Goal: Transaction & Acquisition: Purchase product/service

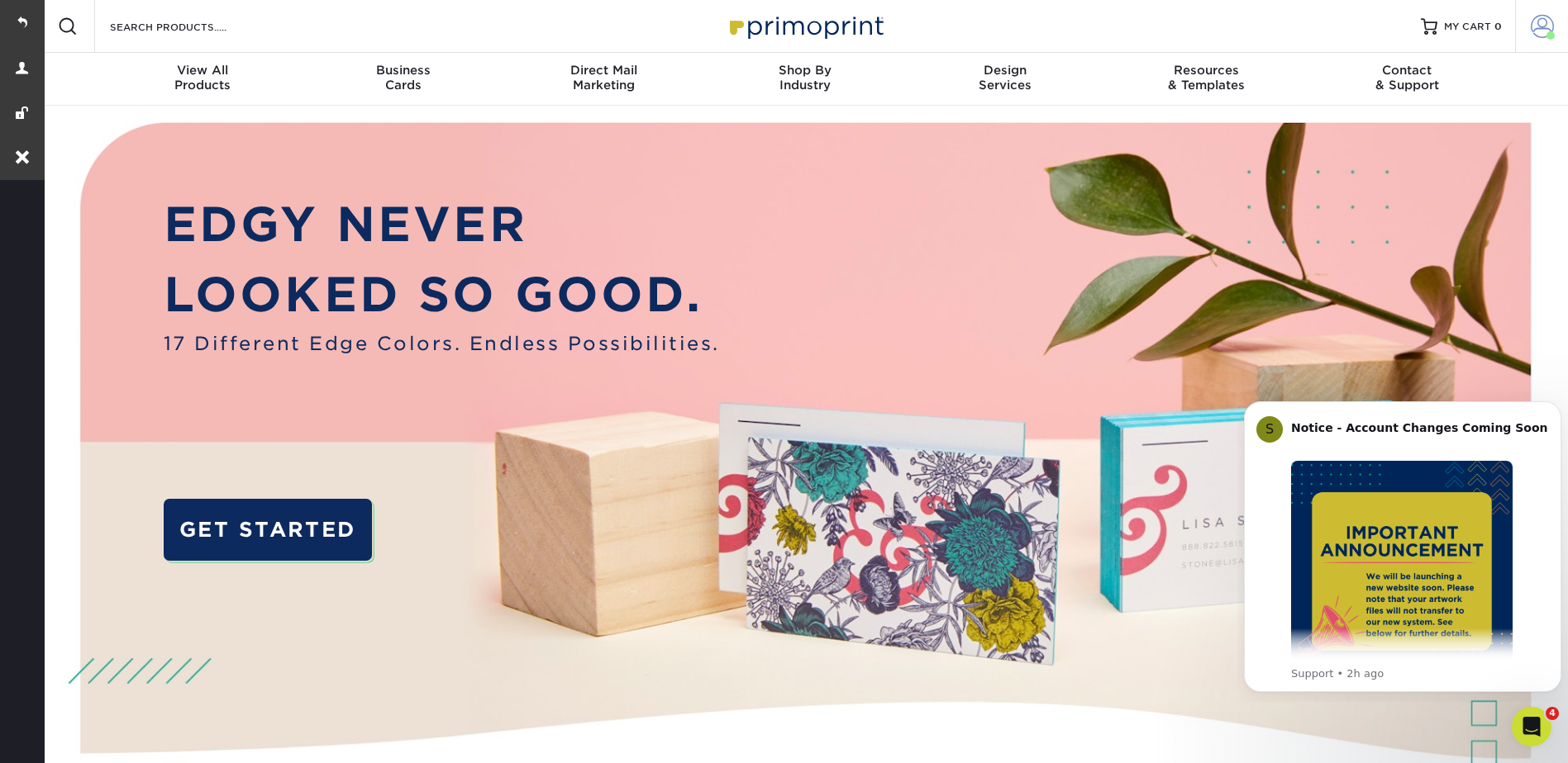
click at [1535, 28] on span at bounding box center [1542, 27] width 24 height 24
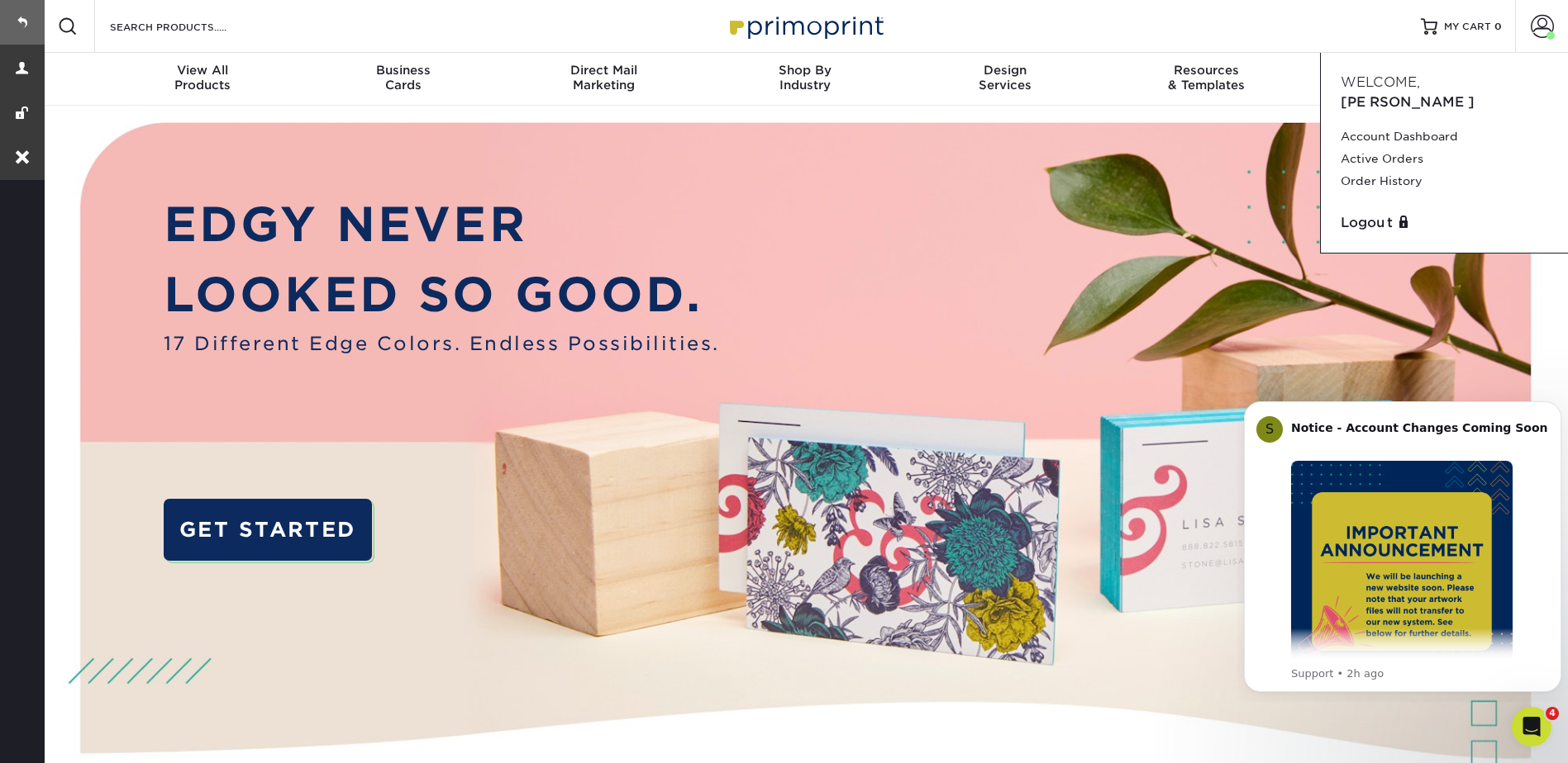
drag, startPoint x: 12, startPoint y: 24, endPoint x: 34, endPoint y: 29, distance: 22.6
click at [13, 24] on link at bounding box center [22, 22] width 44 height 44
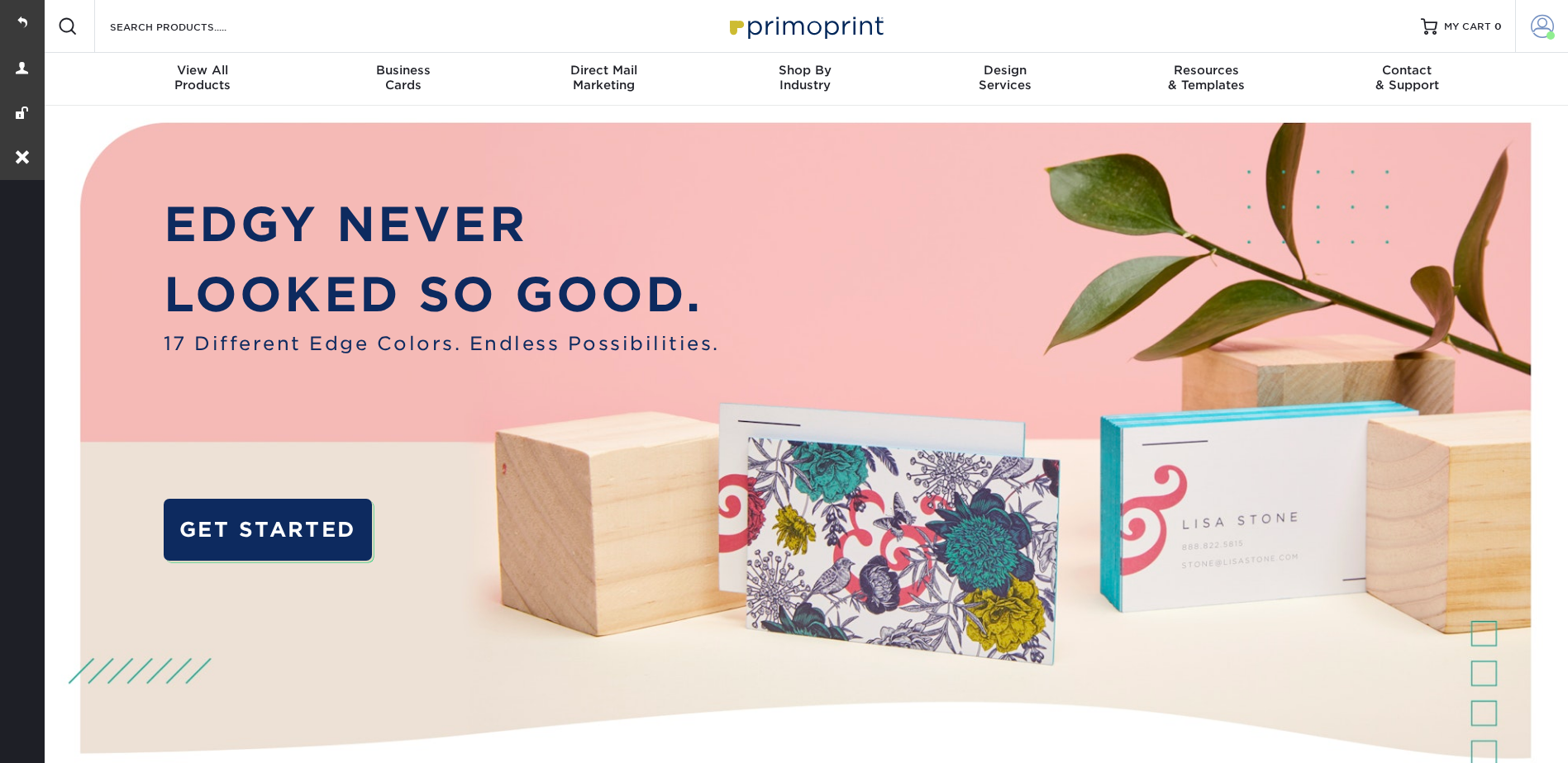
click at [1546, 14] on link "Account" at bounding box center [1541, 27] width 53 height 53
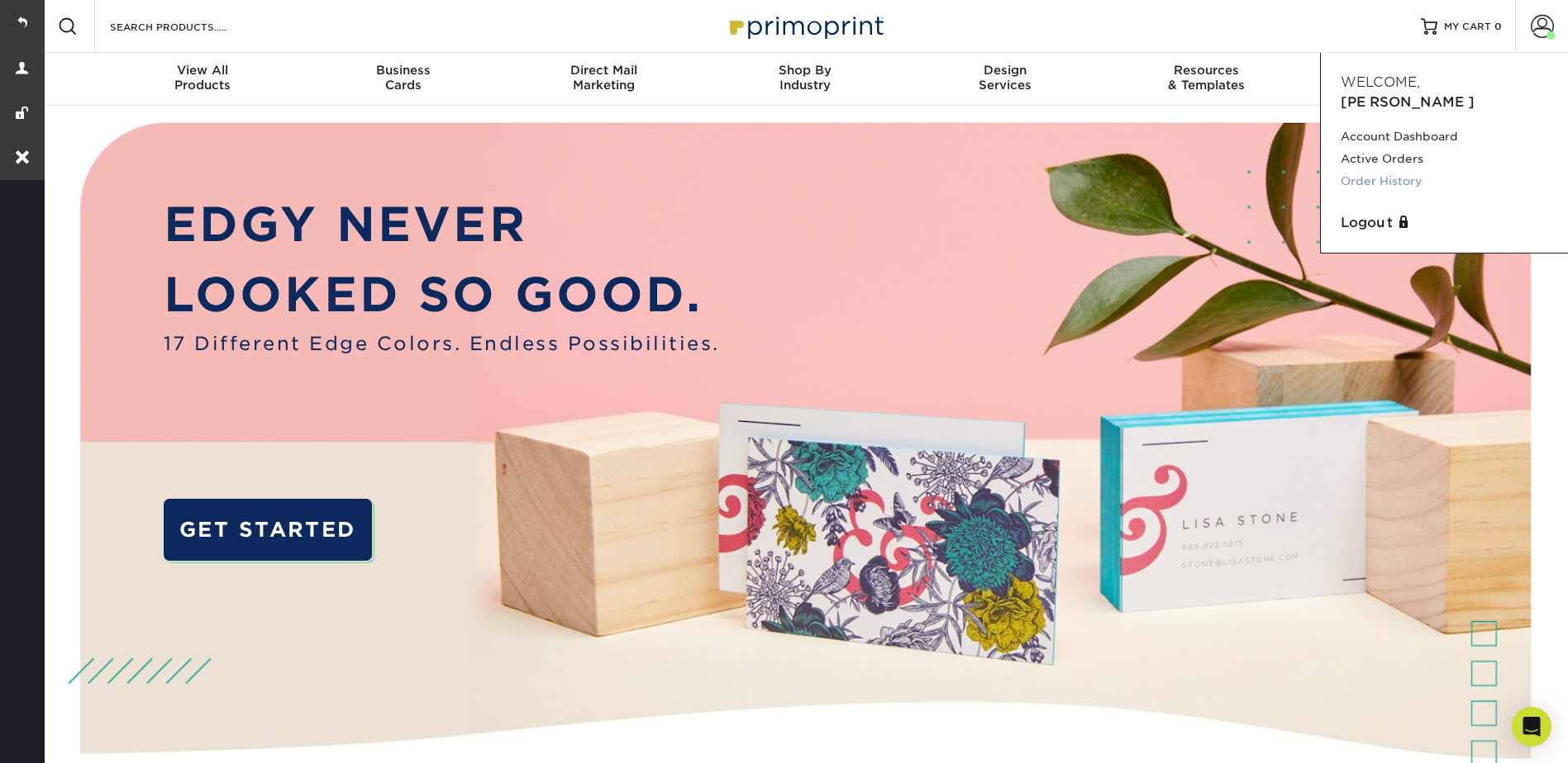
click at [1376, 170] on link "Order History" at bounding box center [1443, 181] width 207 height 23
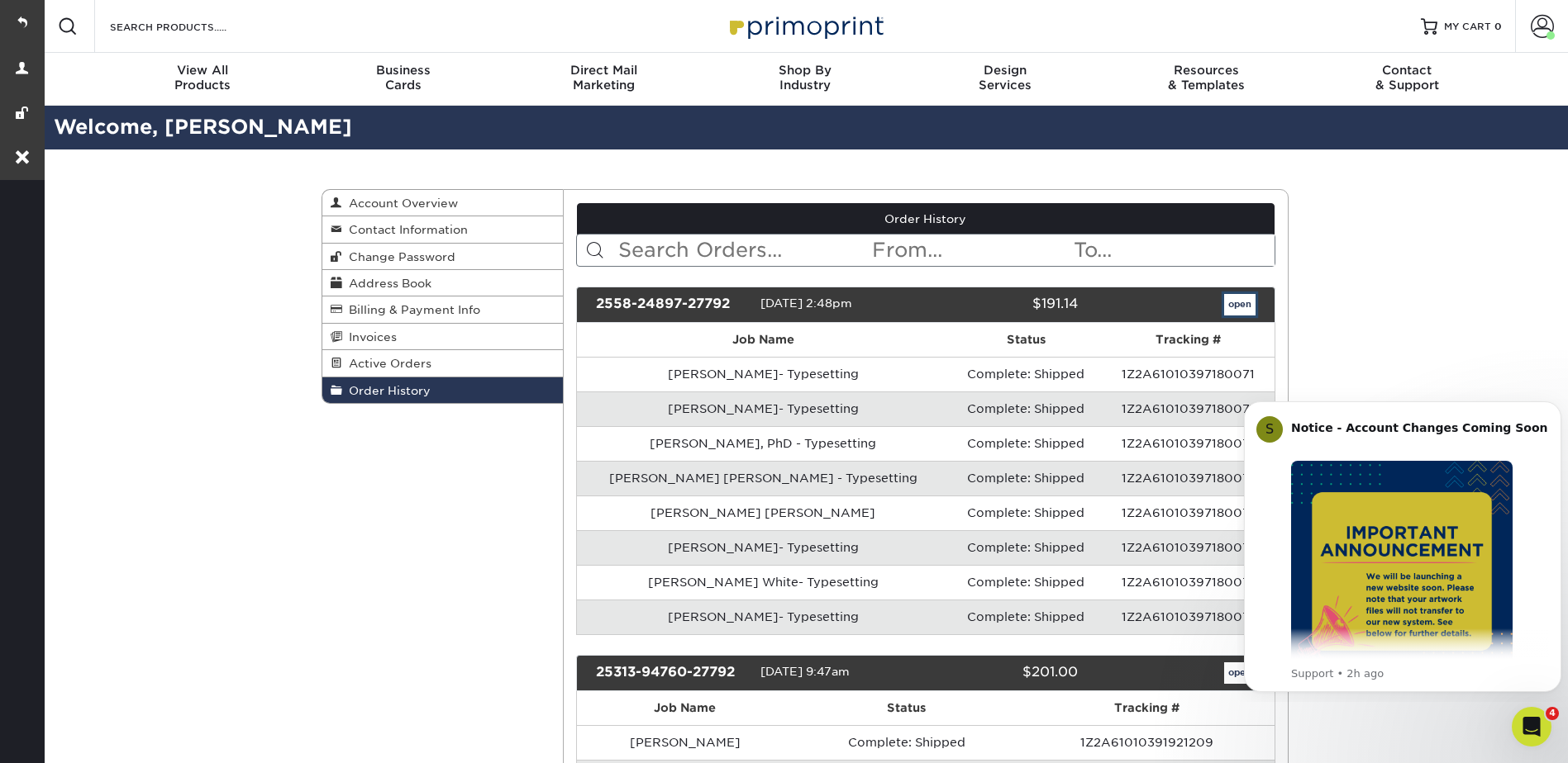
click at [1235, 309] on link "open" at bounding box center [1240, 304] width 31 height 22
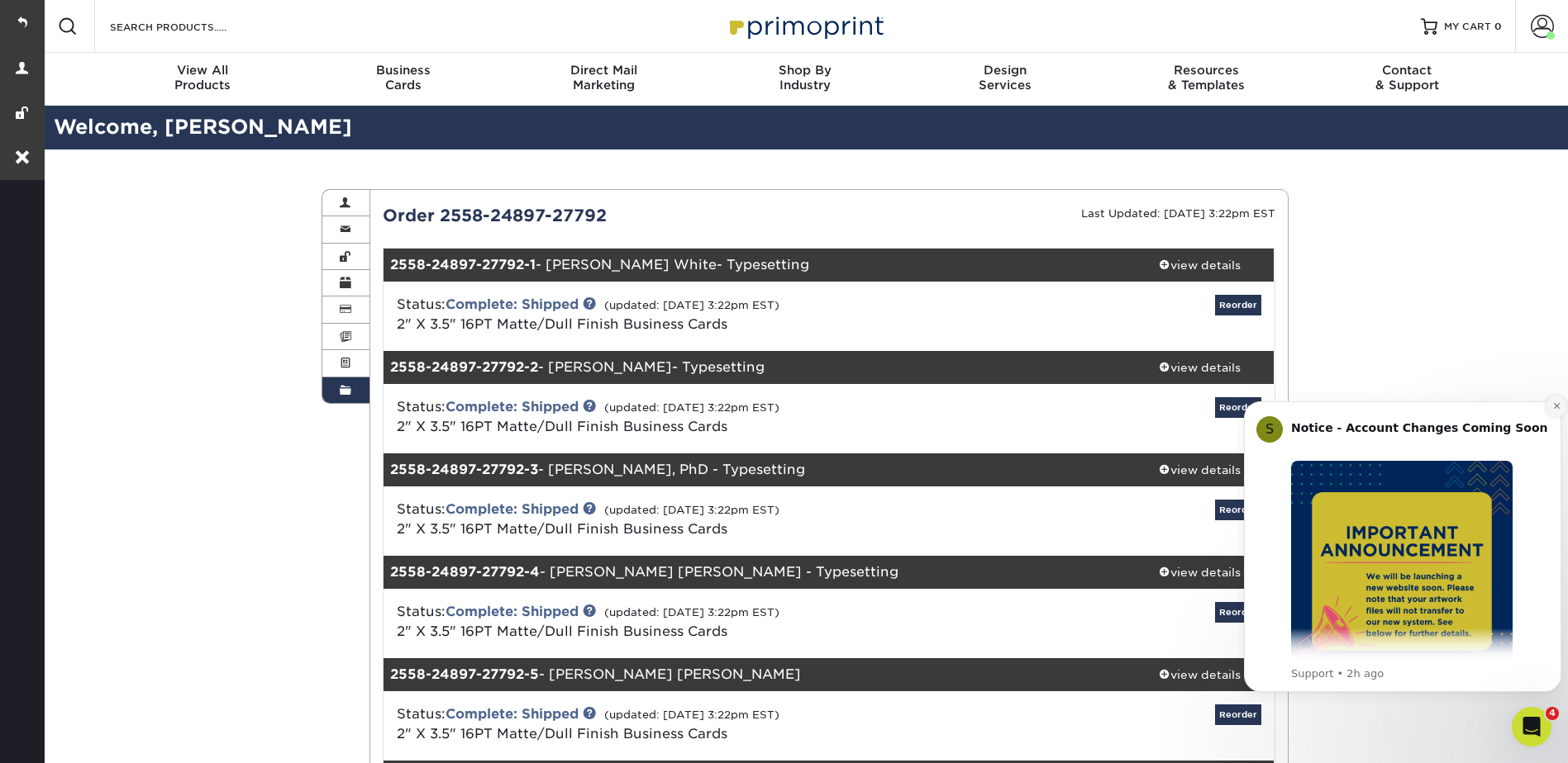
click at [1553, 406] on icon "Dismiss notification" at bounding box center [1556, 406] width 9 height 9
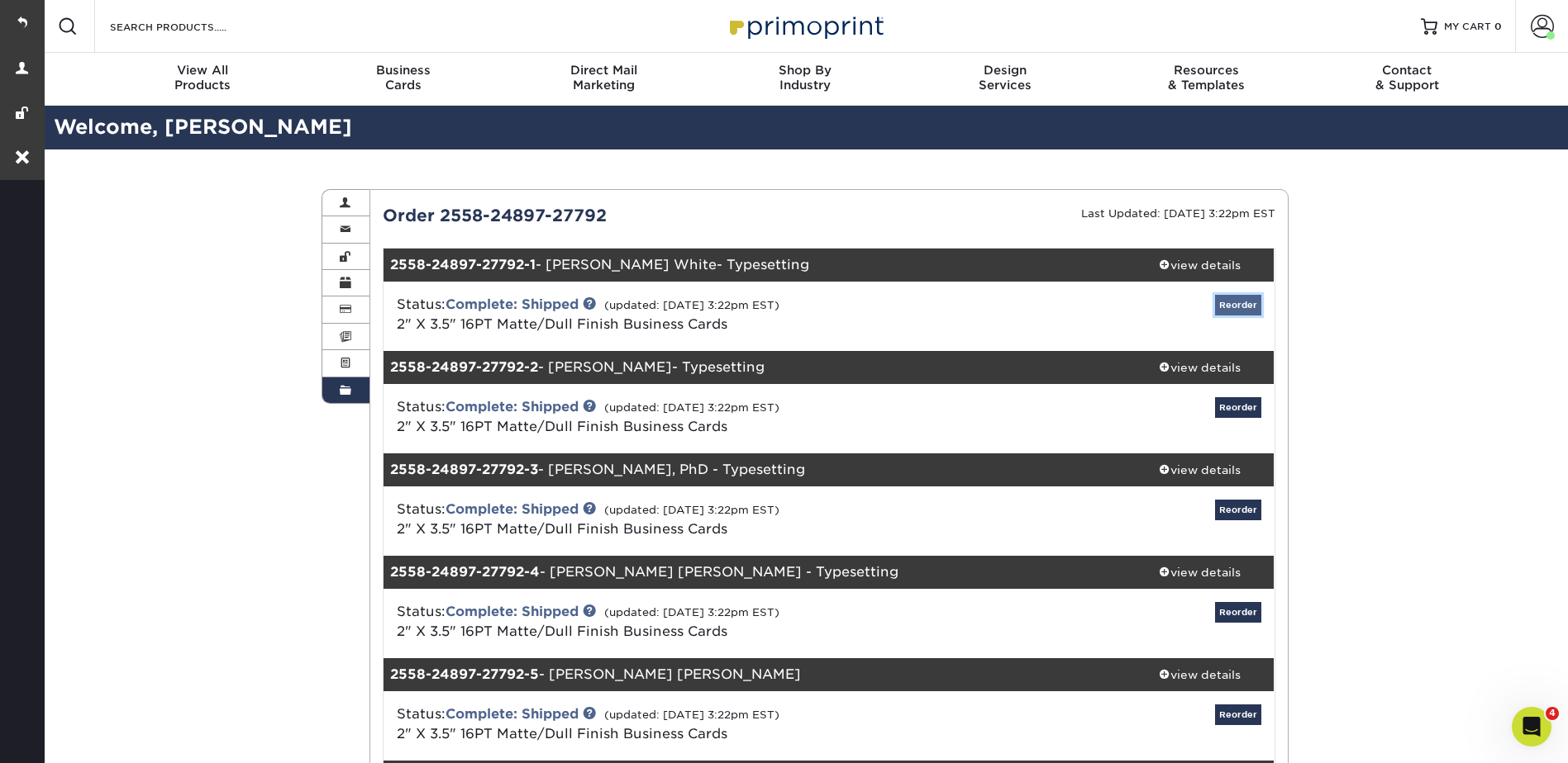
click at [1238, 303] on link "Reorder" at bounding box center [1238, 304] width 46 height 21
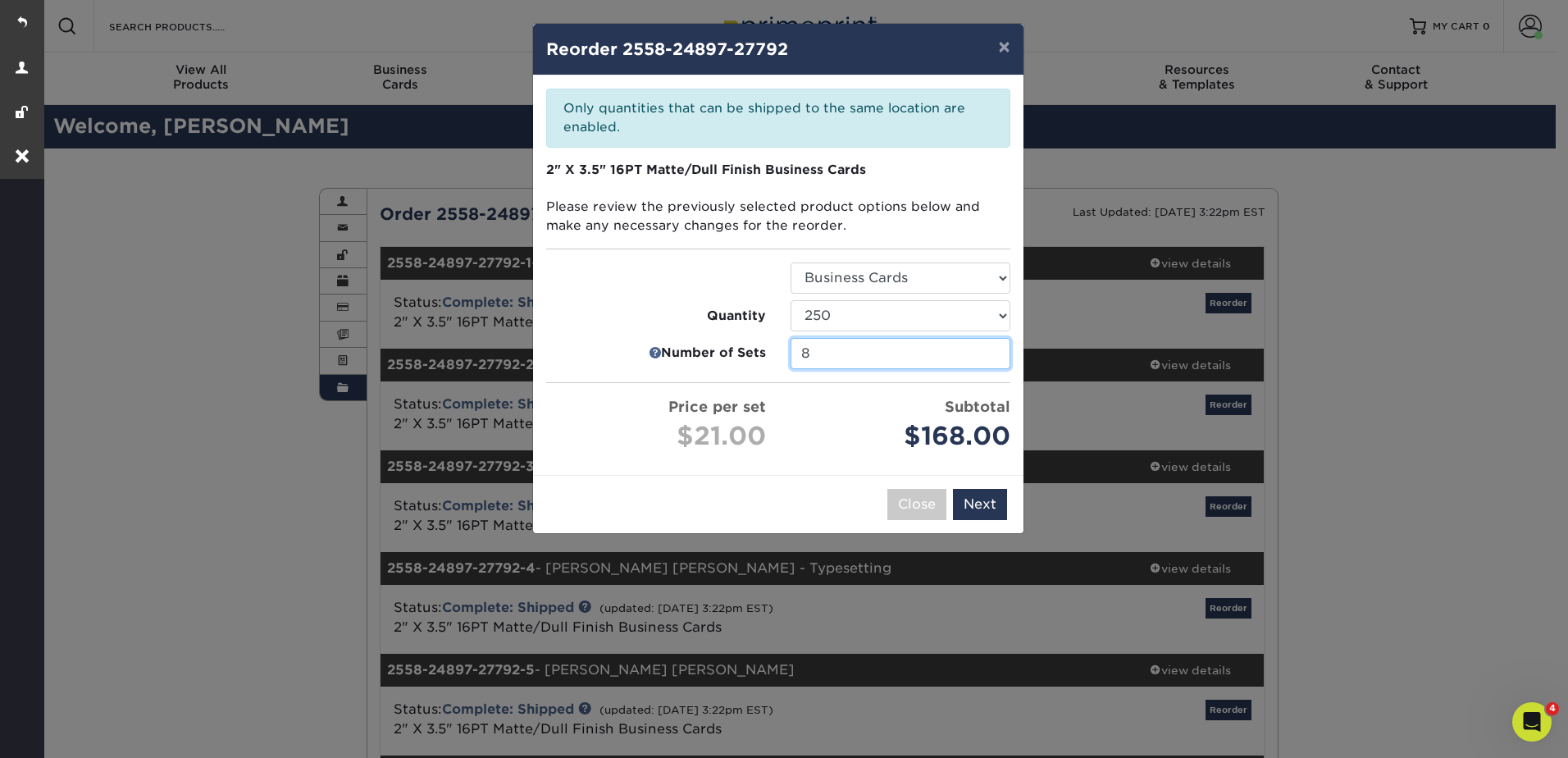
click at [994, 353] on input "8" at bounding box center [900, 354] width 219 height 31
click at [994, 354] on input "7" at bounding box center [900, 354] width 219 height 31
click at [994, 354] on input "6" at bounding box center [900, 354] width 219 height 31
click at [994, 355] on input "5" at bounding box center [900, 354] width 219 height 31
click at [994, 355] on input "4" at bounding box center [900, 354] width 219 height 31
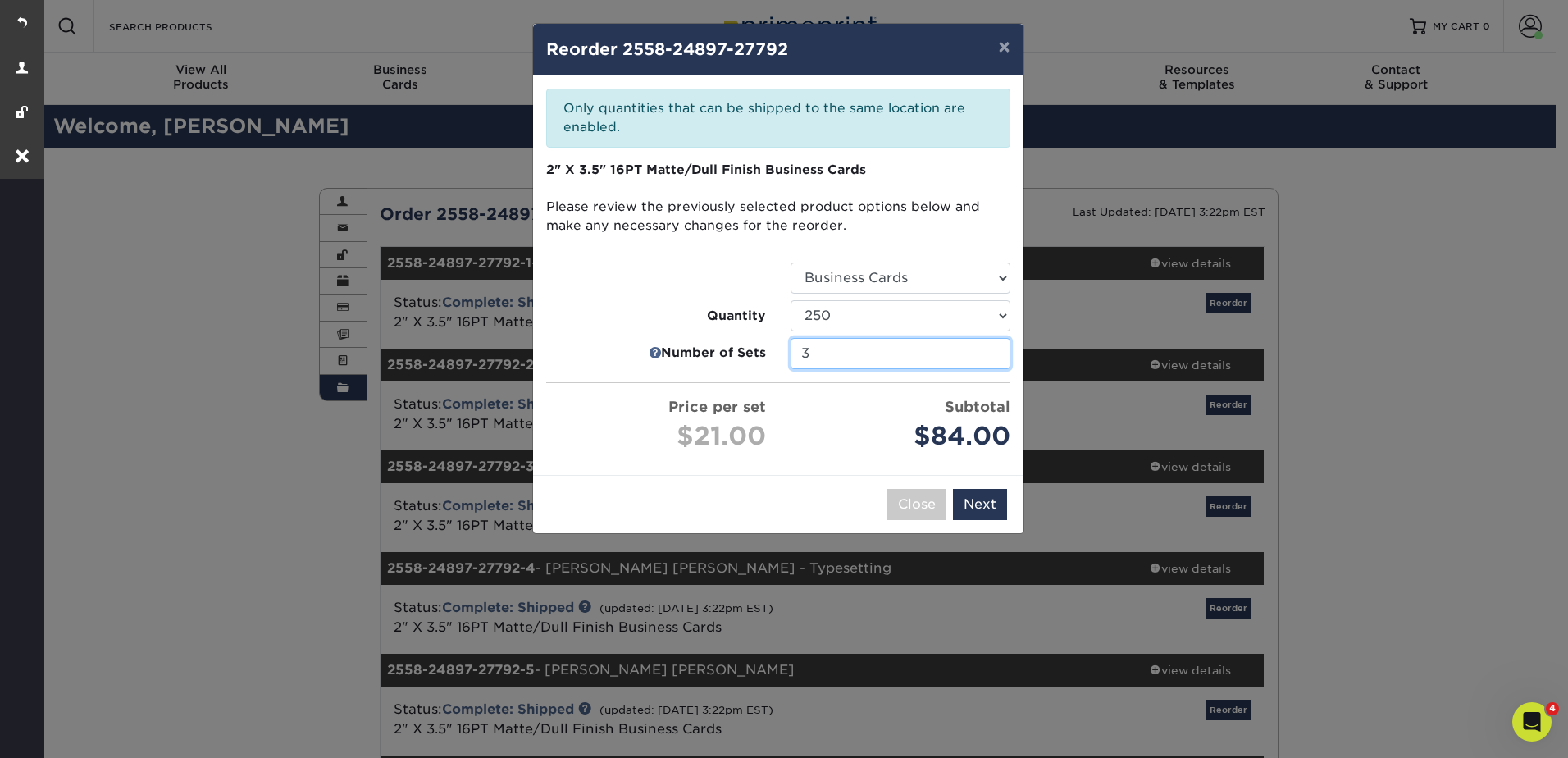
click at [994, 355] on input "3" at bounding box center [900, 354] width 219 height 31
type input "2"
click at [994, 355] on input "2" at bounding box center [900, 354] width 219 height 31
click at [986, 505] on button "Next" at bounding box center [980, 504] width 55 height 31
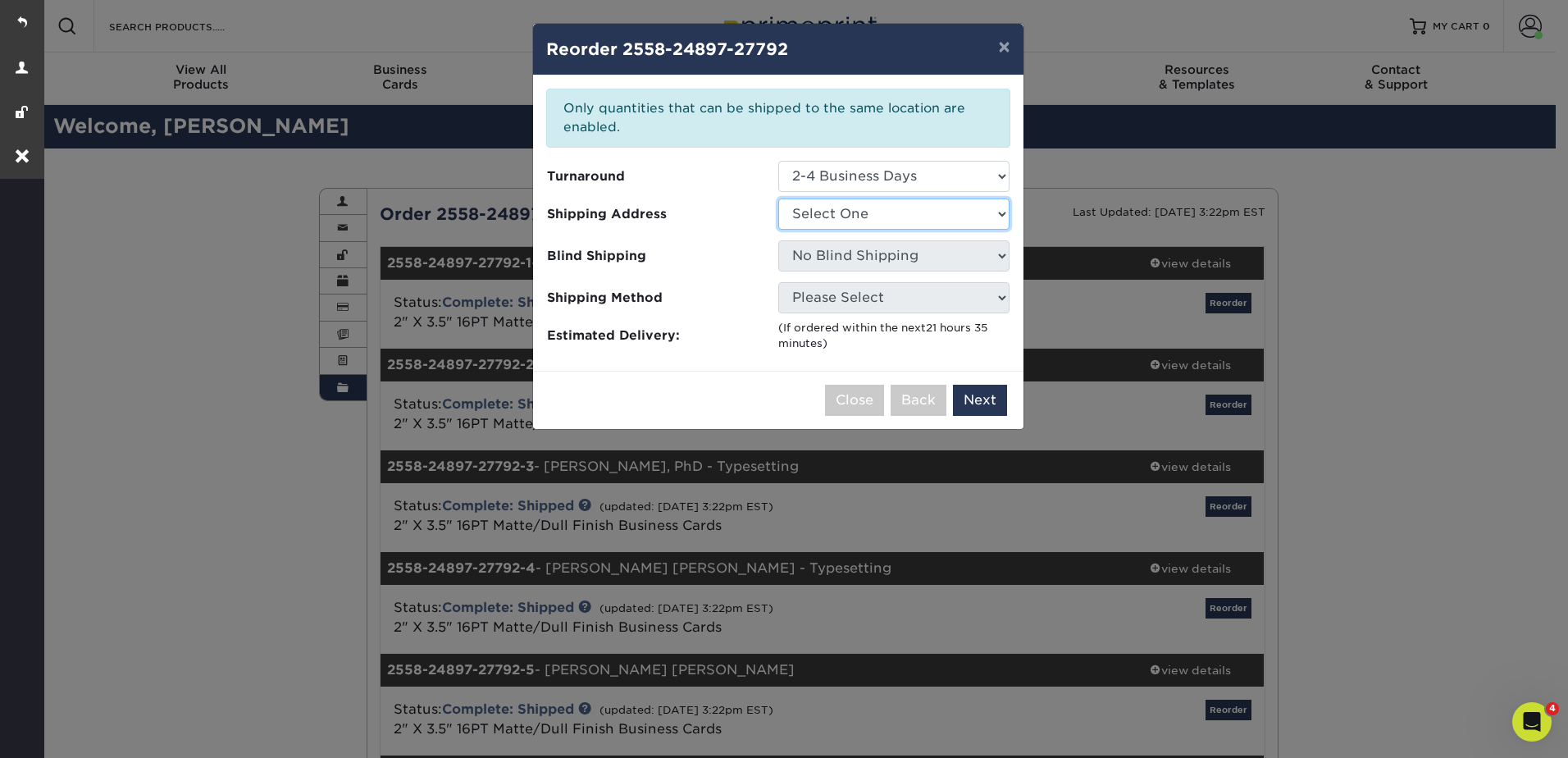
click at [849, 219] on select "Select One BrightKey, Inc. Kasia's Hotel NAFSA OFFICE Stacy - Conference" at bounding box center [893, 215] width 231 height 31
select select "220534"
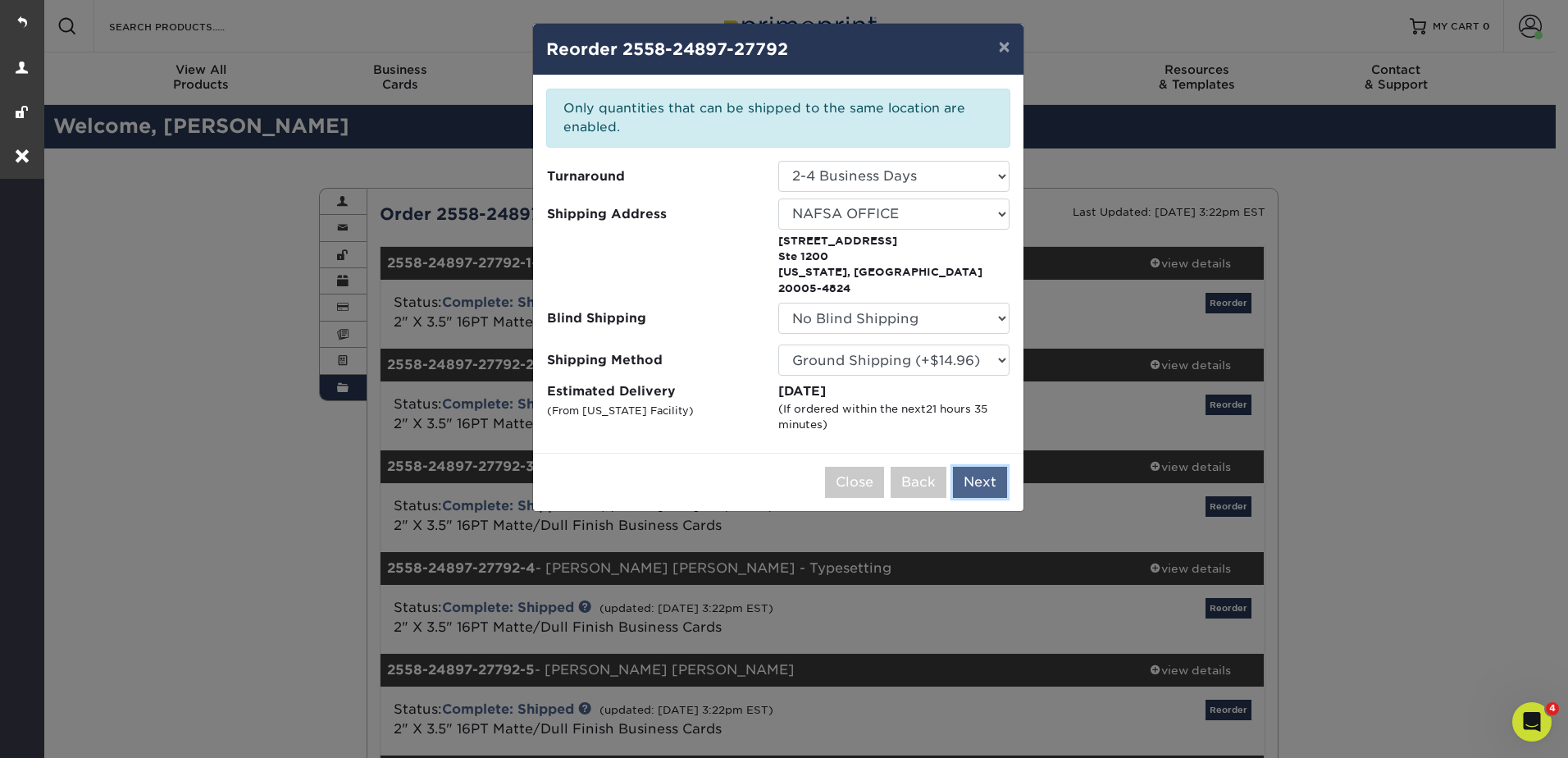
click at [975, 467] on button "Next" at bounding box center [980, 483] width 55 height 31
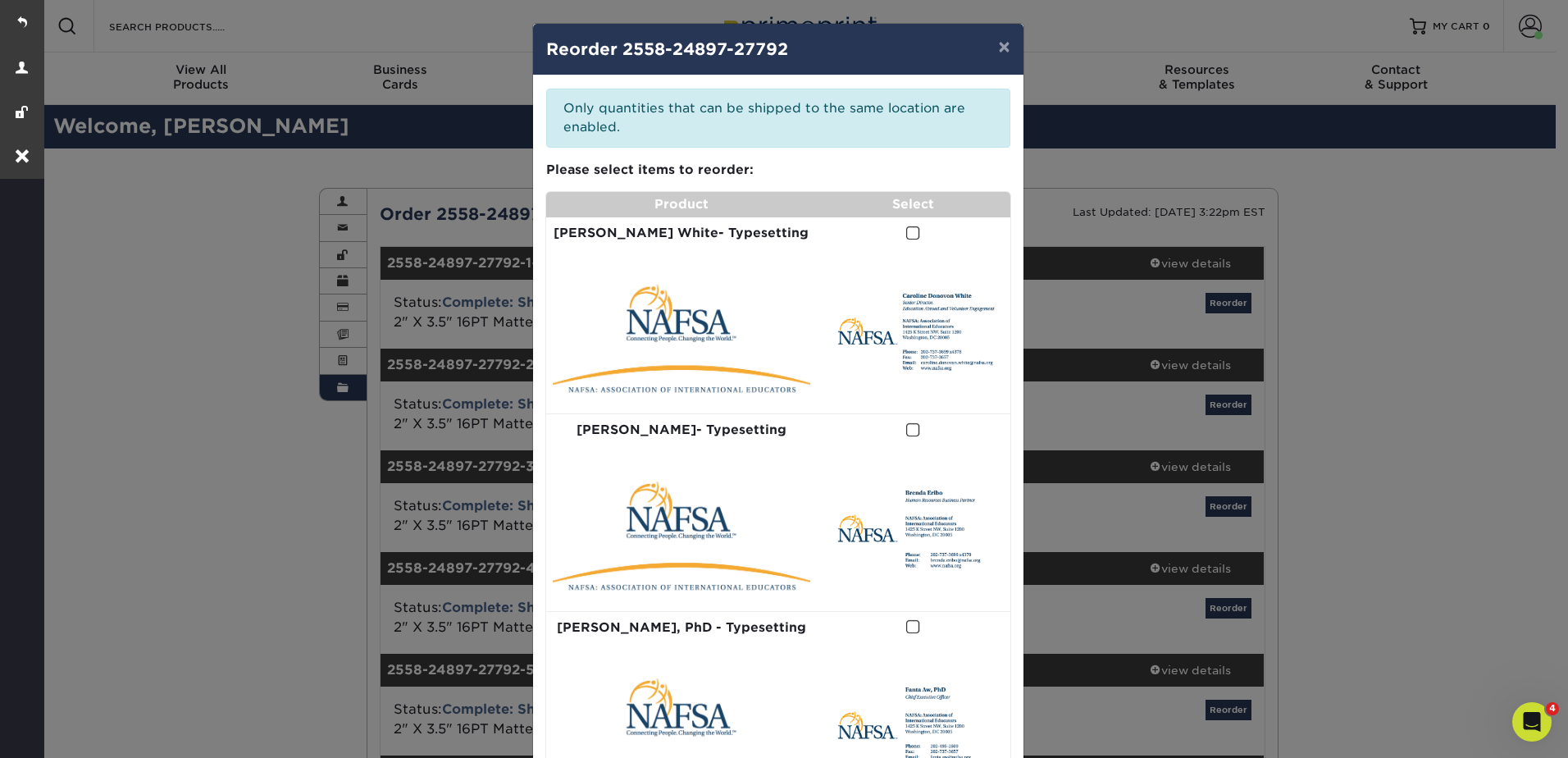
click at [907, 240] on span at bounding box center [914, 233] width 14 height 16
click at [0, 0] on input "checkbox" at bounding box center [0, 0] width 0 height 0
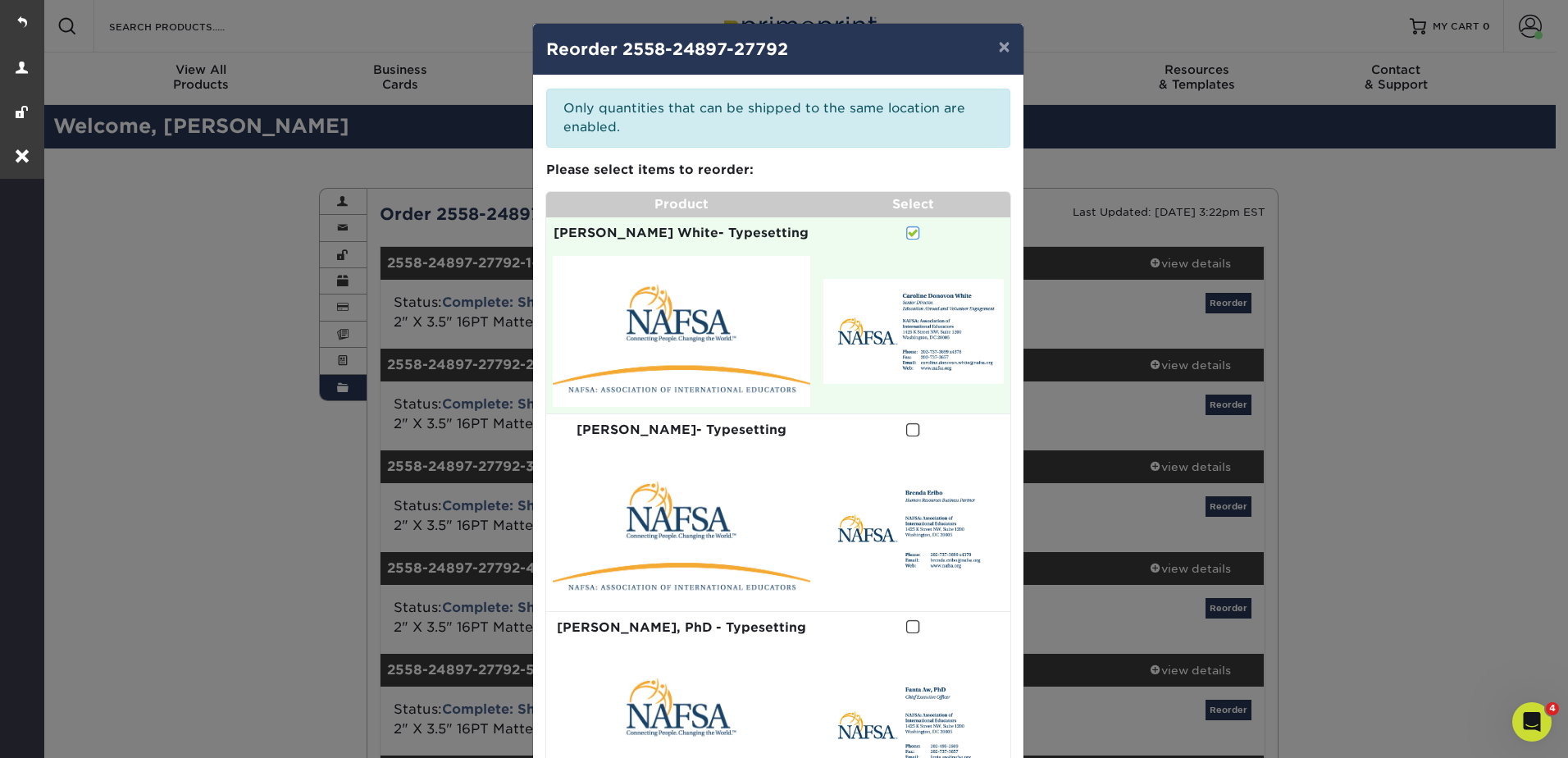
click at [907, 437] on span at bounding box center [914, 430] width 14 height 16
click at [0, 0] on input "checkbox" at bounding box center [0, 0] width 0 height 0
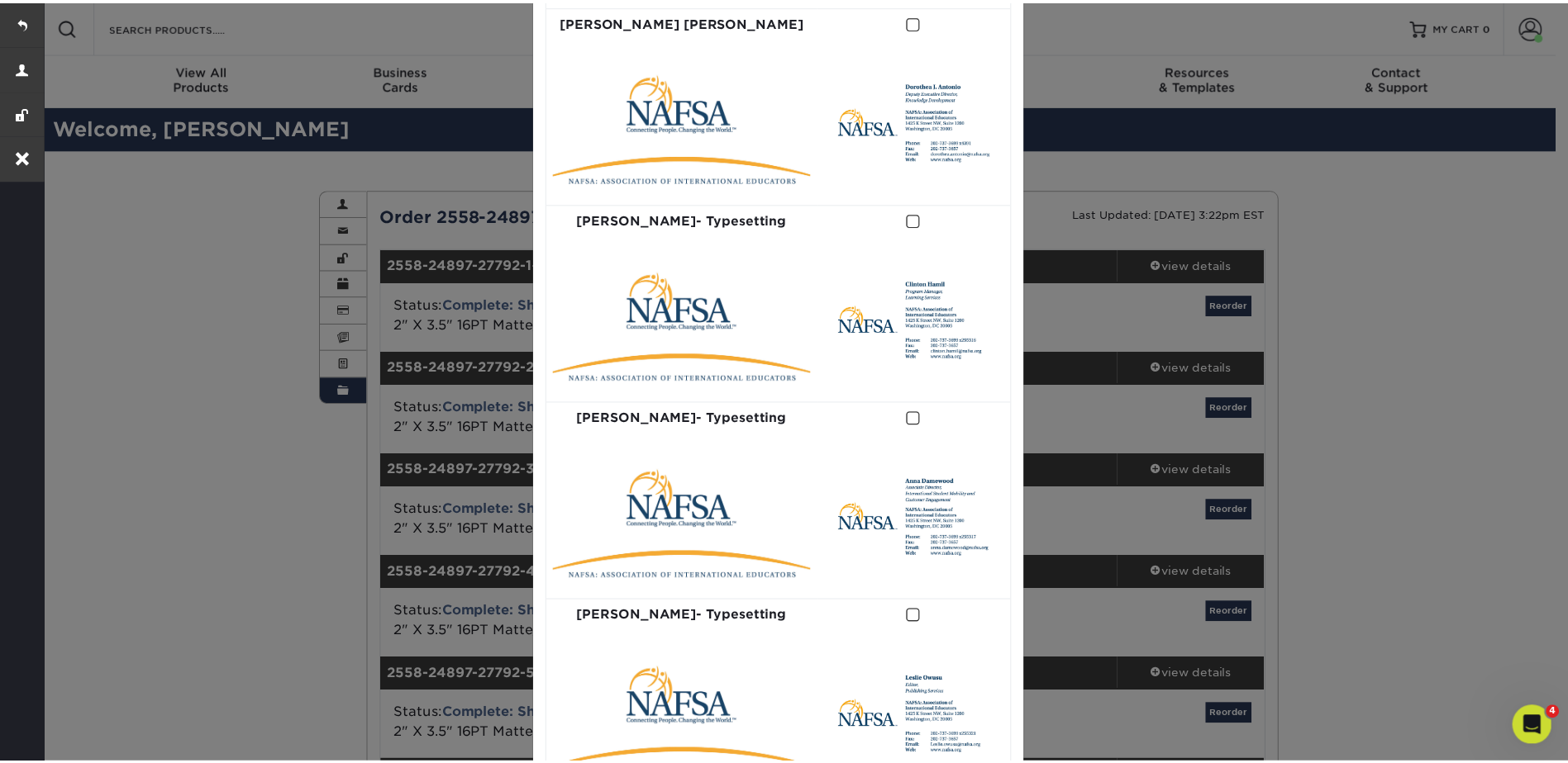
scroll to position [1065, 0]
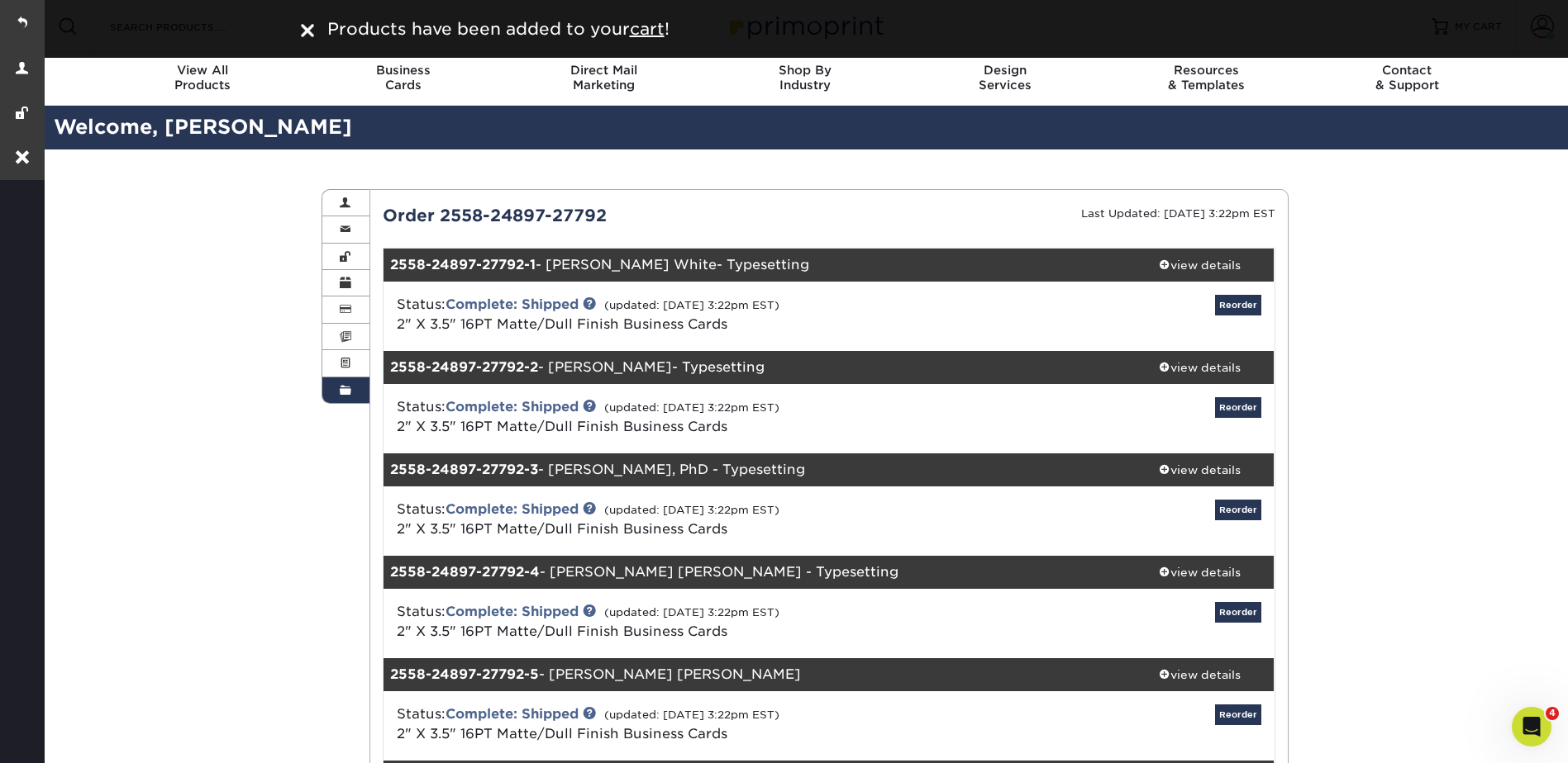
click at [1484, 300] on div "Order History Account Overview Contact Information Change Password Address Book…" at bounding box center [805, 713] width 1527 height 1128
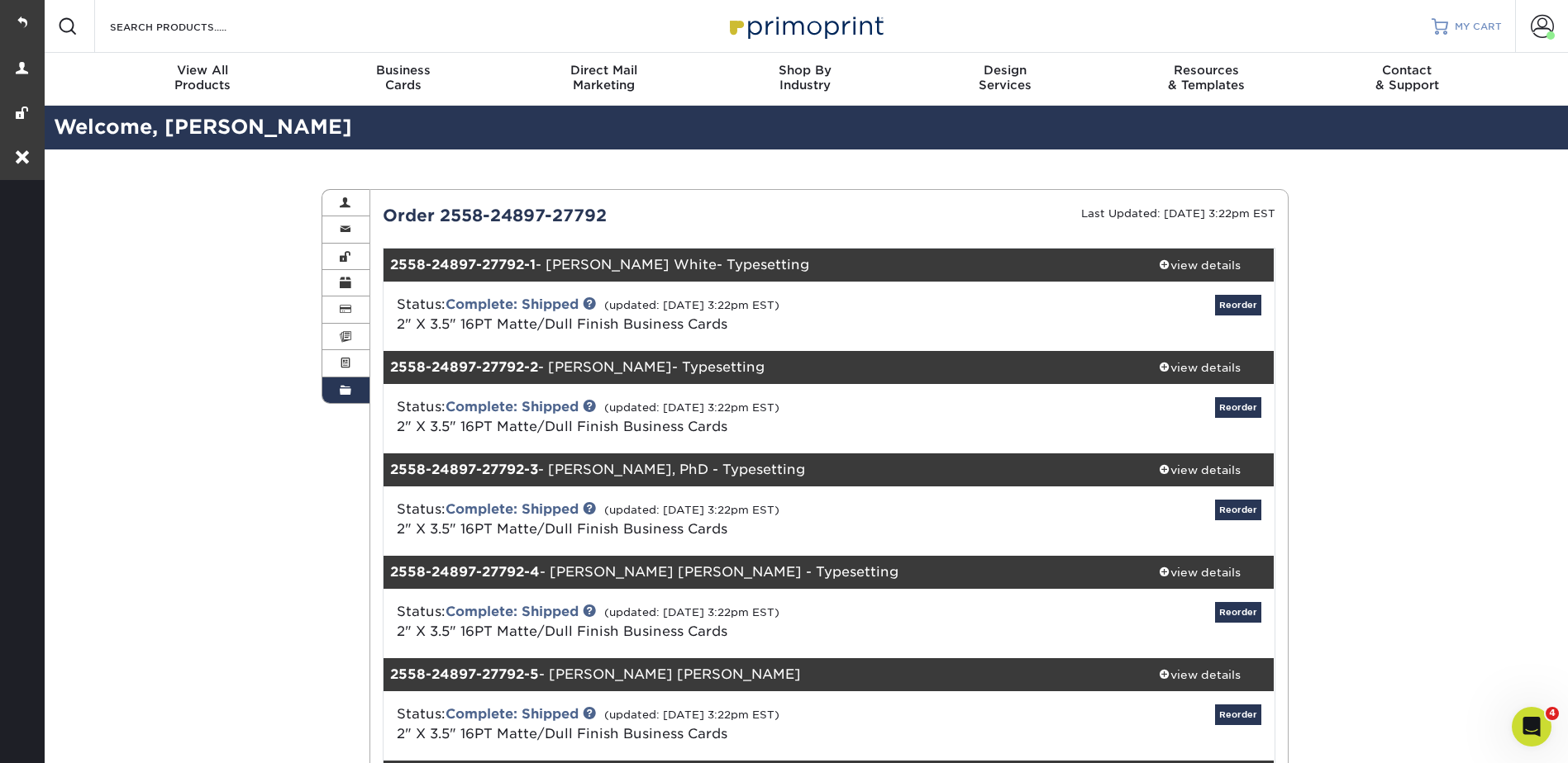
click at [1465, 20] on span "MY CART" at bounding box center [1479, 27] width 47 height 14
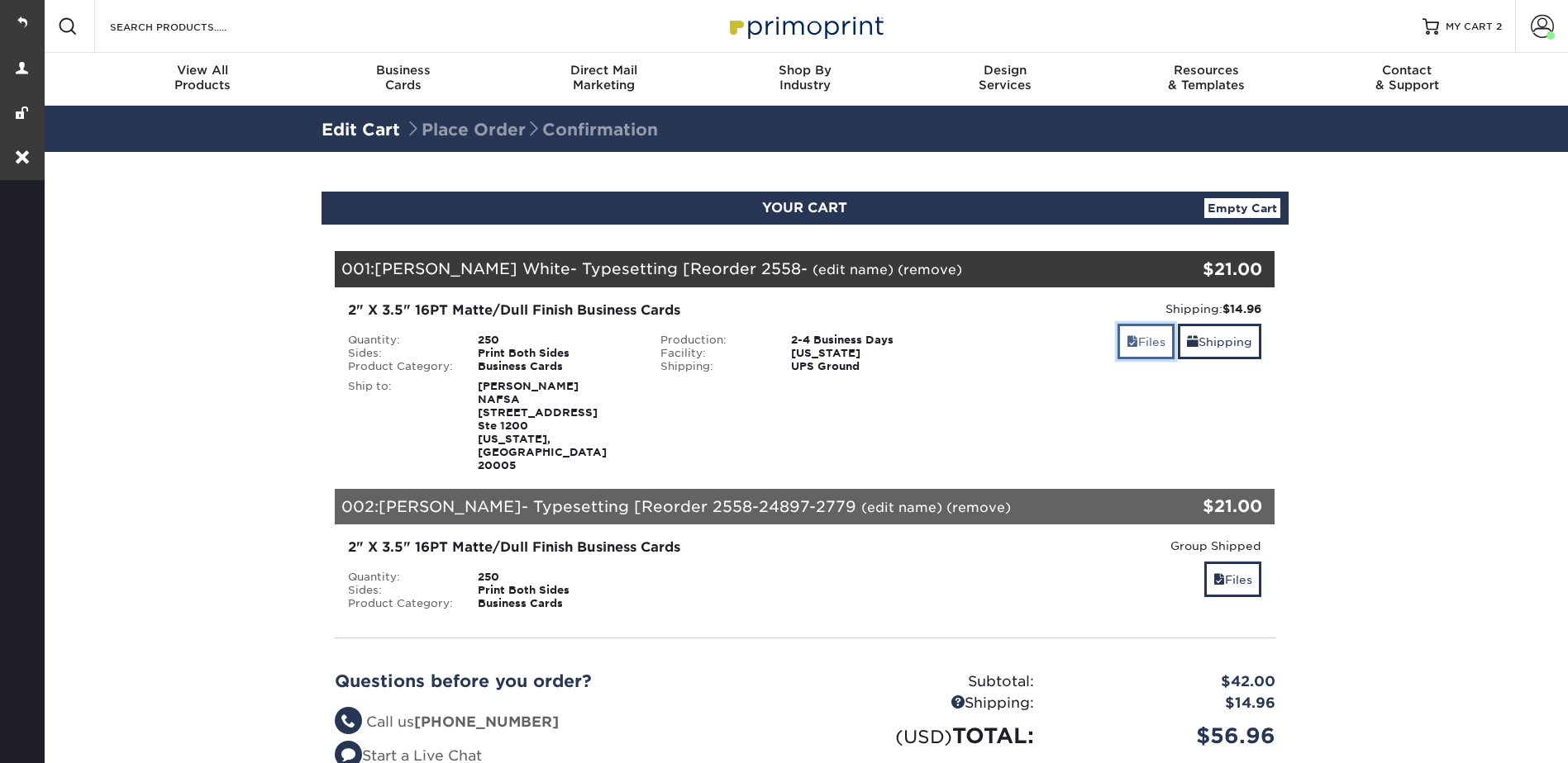
click at [1139, 344] on link "Files" at bounding box center [1146, 342] width 57 height 35
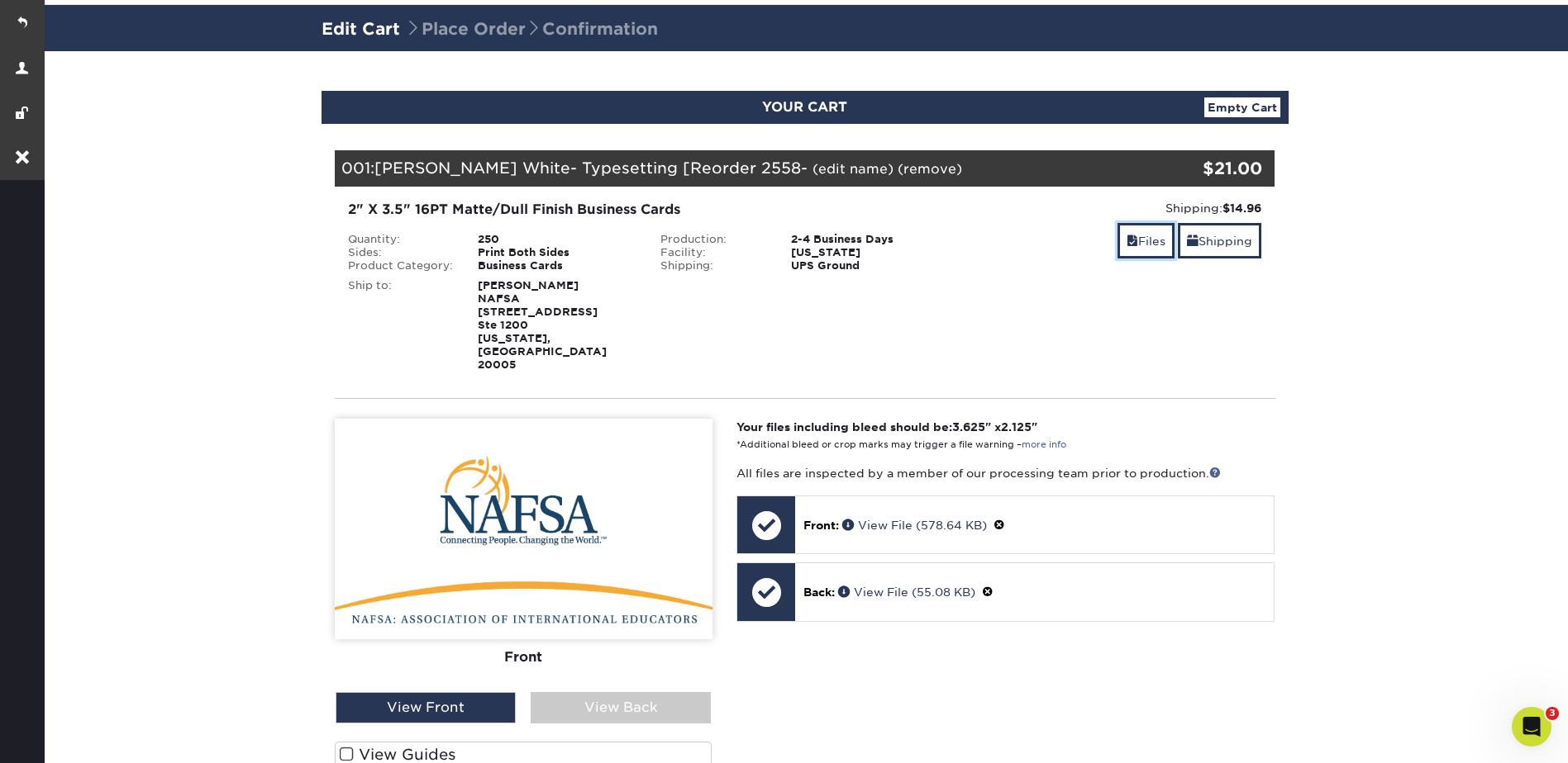
scroll to position [247, 0]
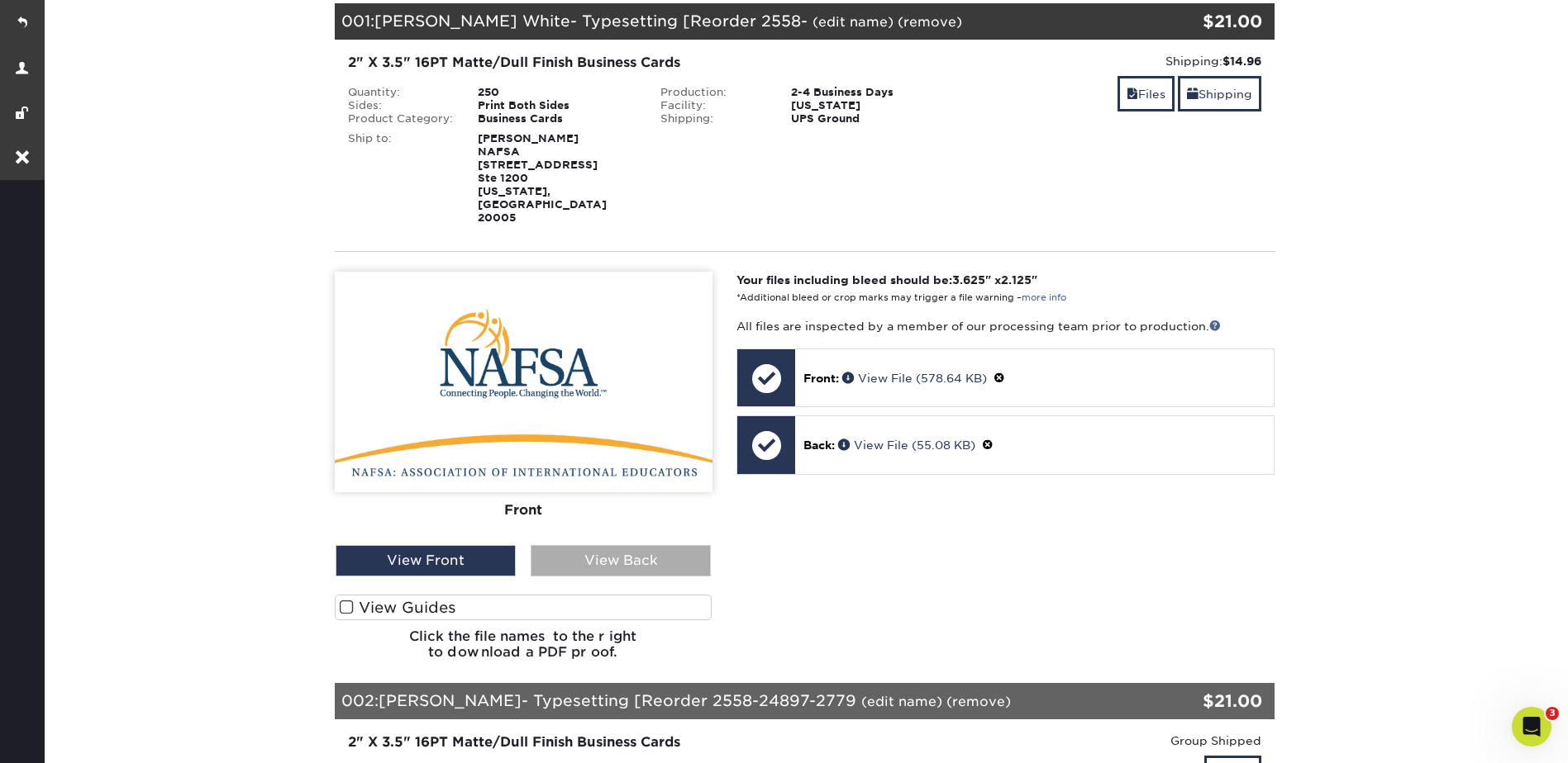
click at [634, 548] on div "View Back" at bounding box center [620, 561] width 180 height 31
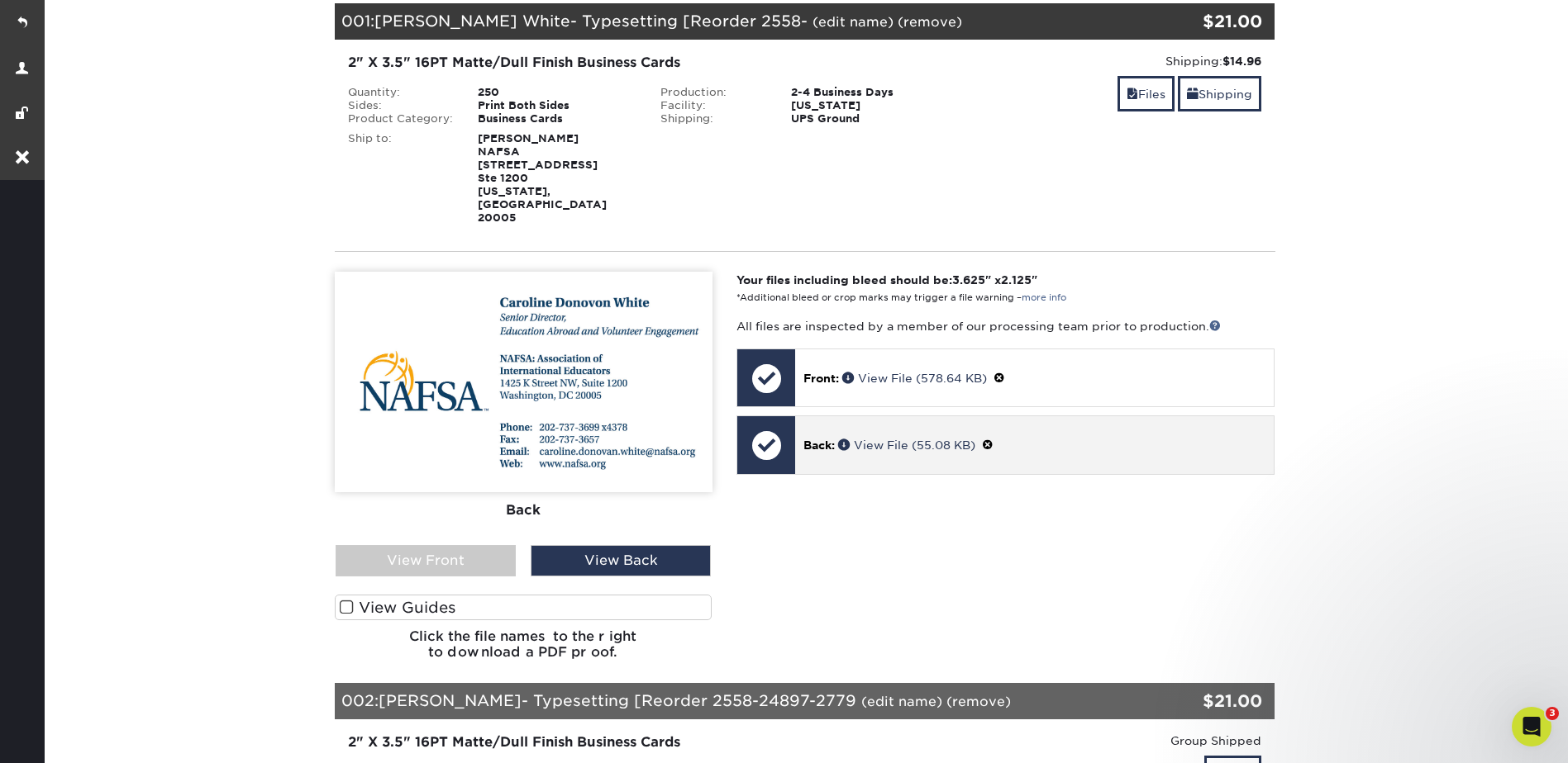
click at [989, 439] on span at bounding box center [987, 445] width 12 height 13
click at [825, 452] on link "Ok" at bounding box center [821, 464] width 35 height 26
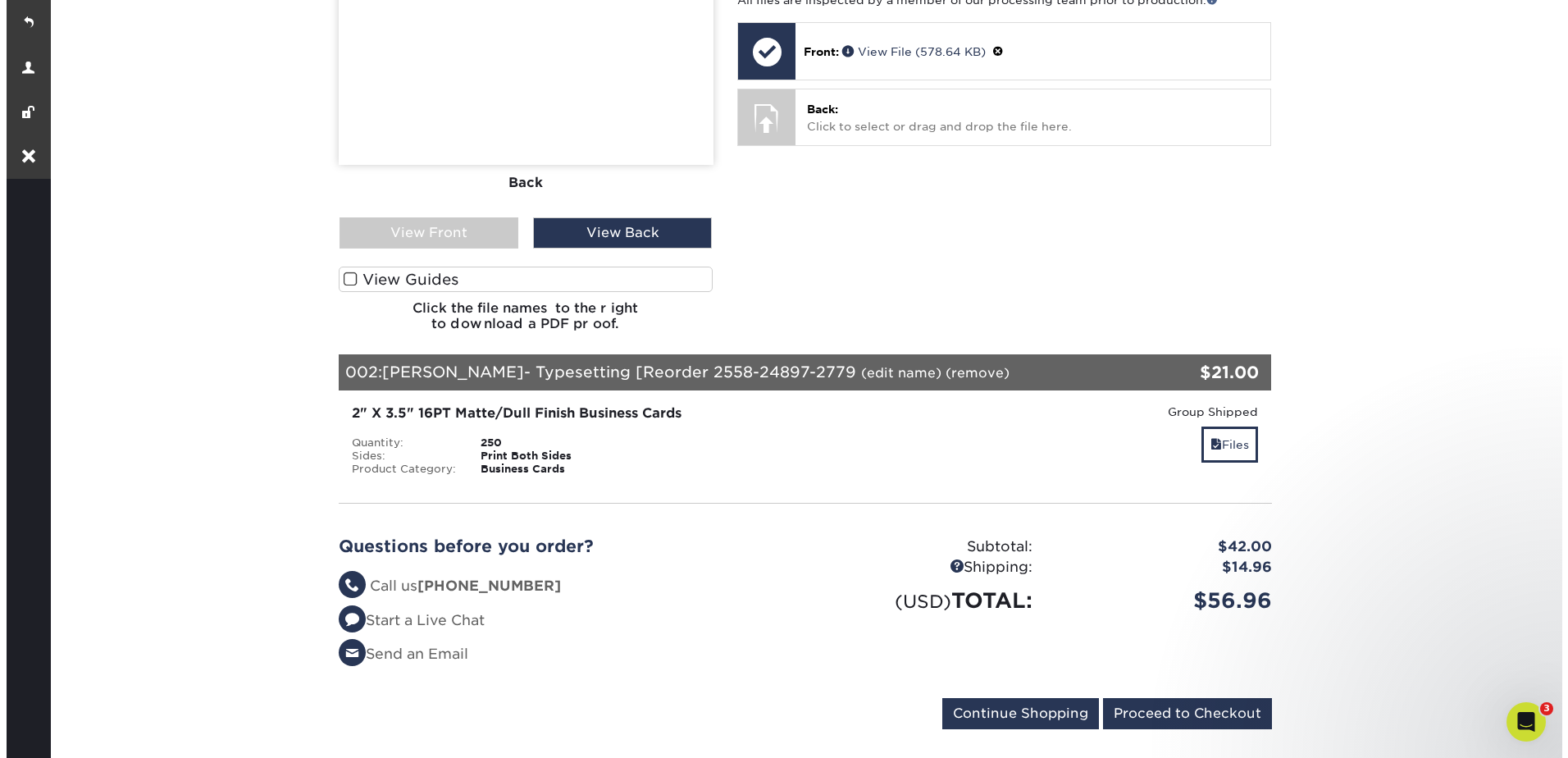
scroll to position [657, 0]
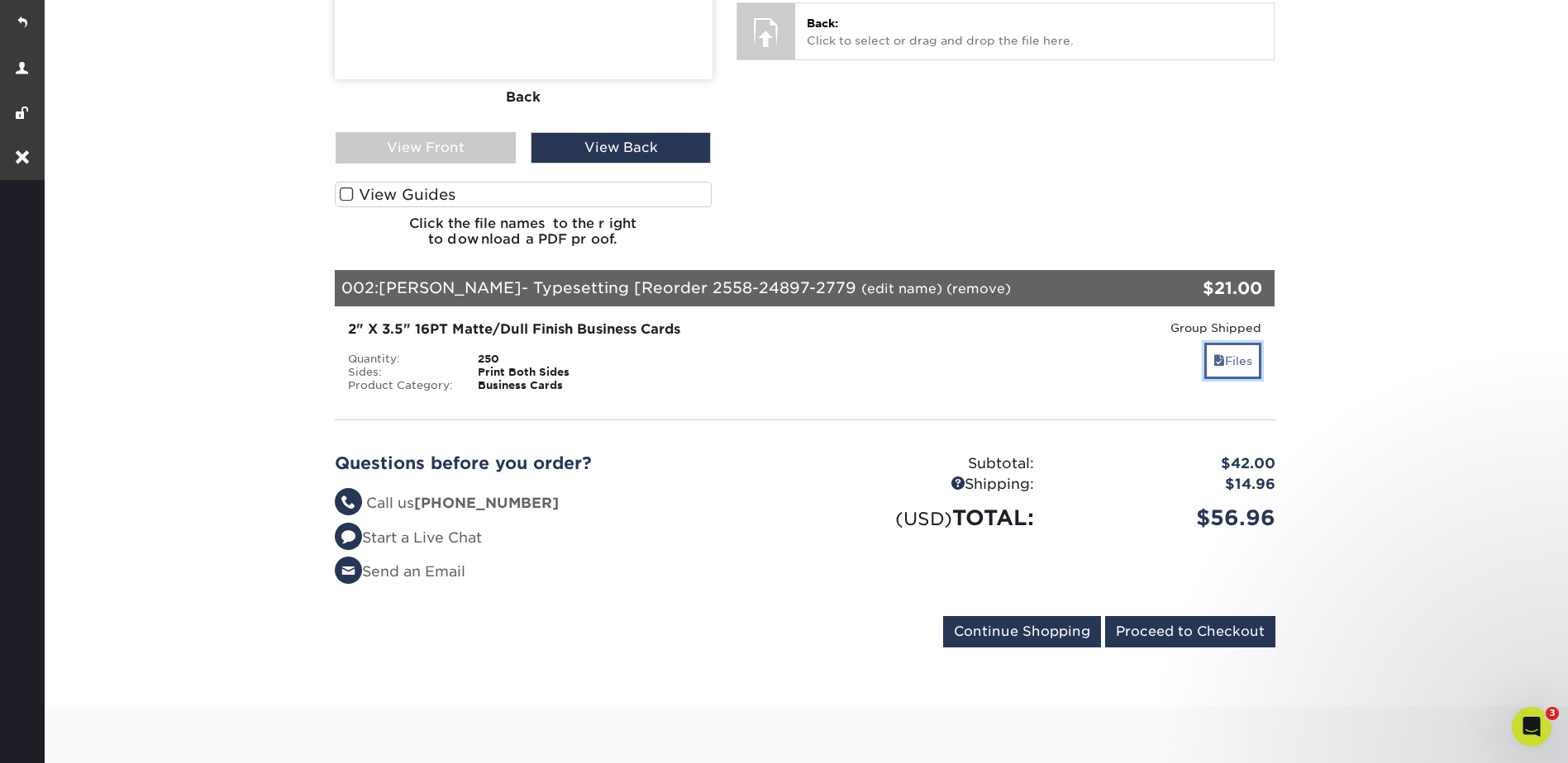
click at [1250, 343] on link "Files" at bounding box center [1233, 360] width 57 height 35
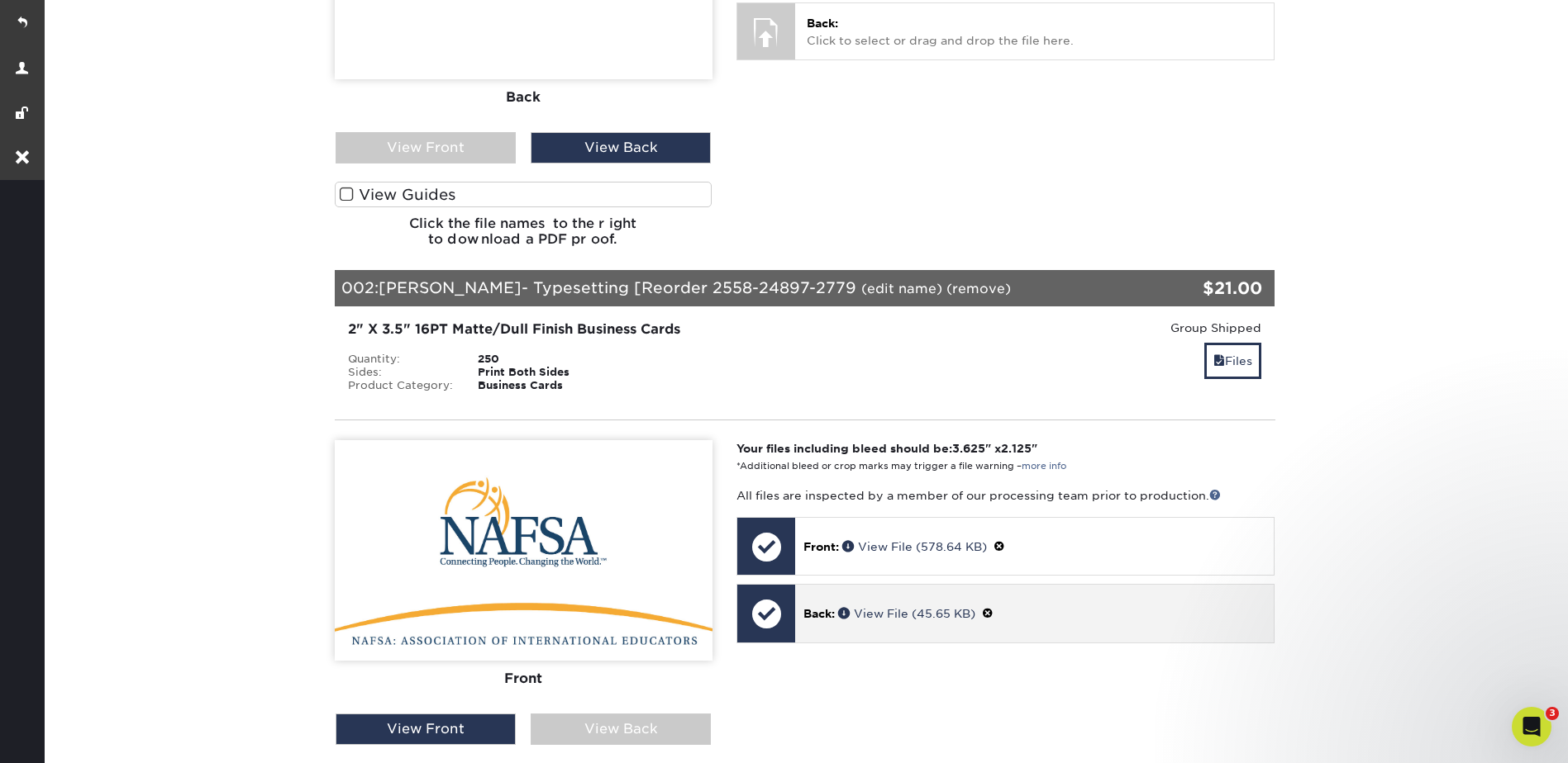
drag, startPoint x: 997, startPoint y: 582, endPoint x: 857, endPoint y: 595, distance: 140.6
click at [993, 607] on span at bounding box center [987, 613] width 12 height 13
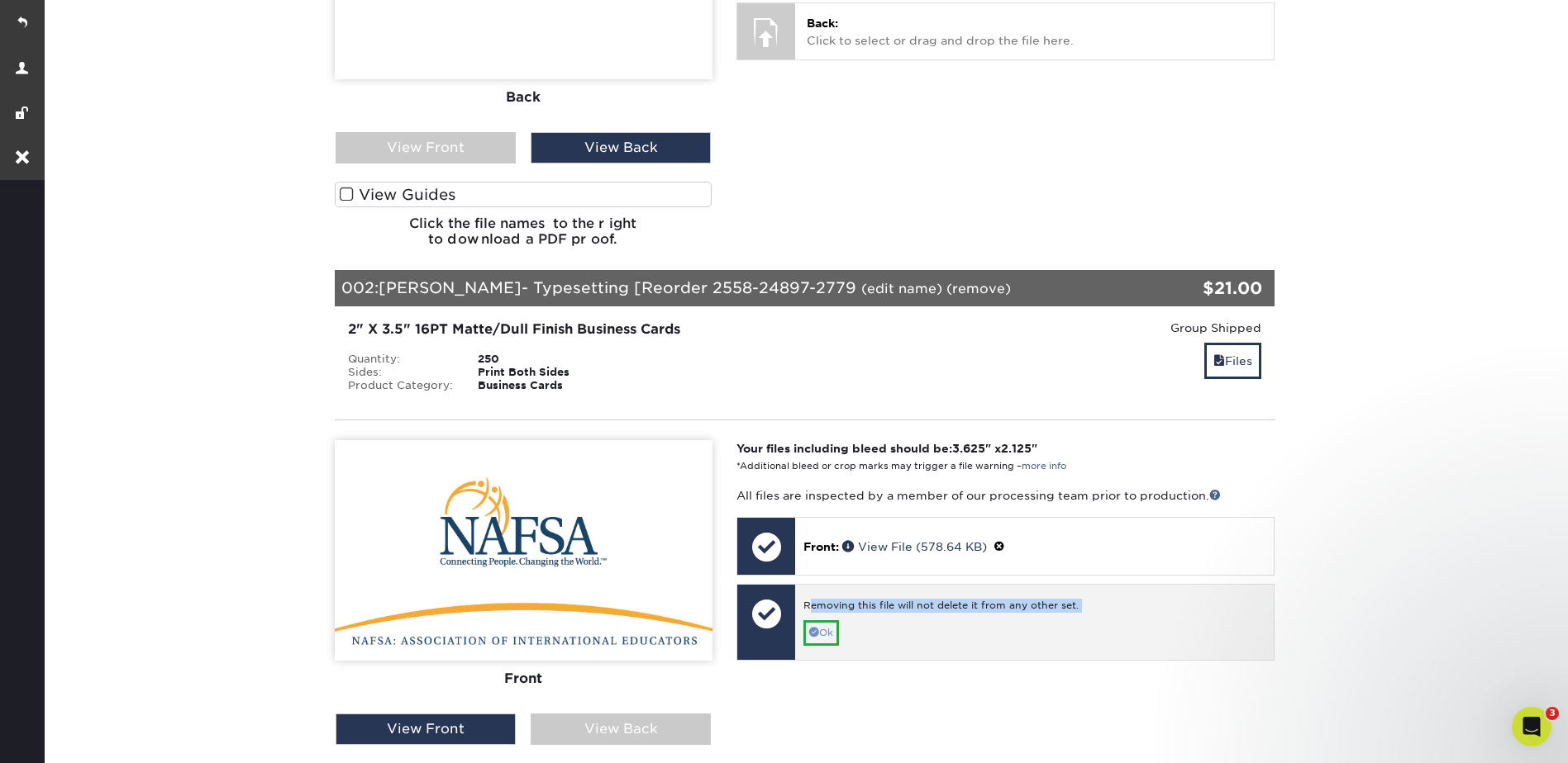
click at [811, 593] on div "Removing this file will not delete it from any other set. Ok" at bounding box center [1034, 623] width 478 height 76
drag, startPoint x: 811, startPoint y: 593, endPoint x: 837, endPoint y: 602, distance: 27.5
click at [837, 621] on link "Ok" at bounding box center [821, 633] width 35 height 26
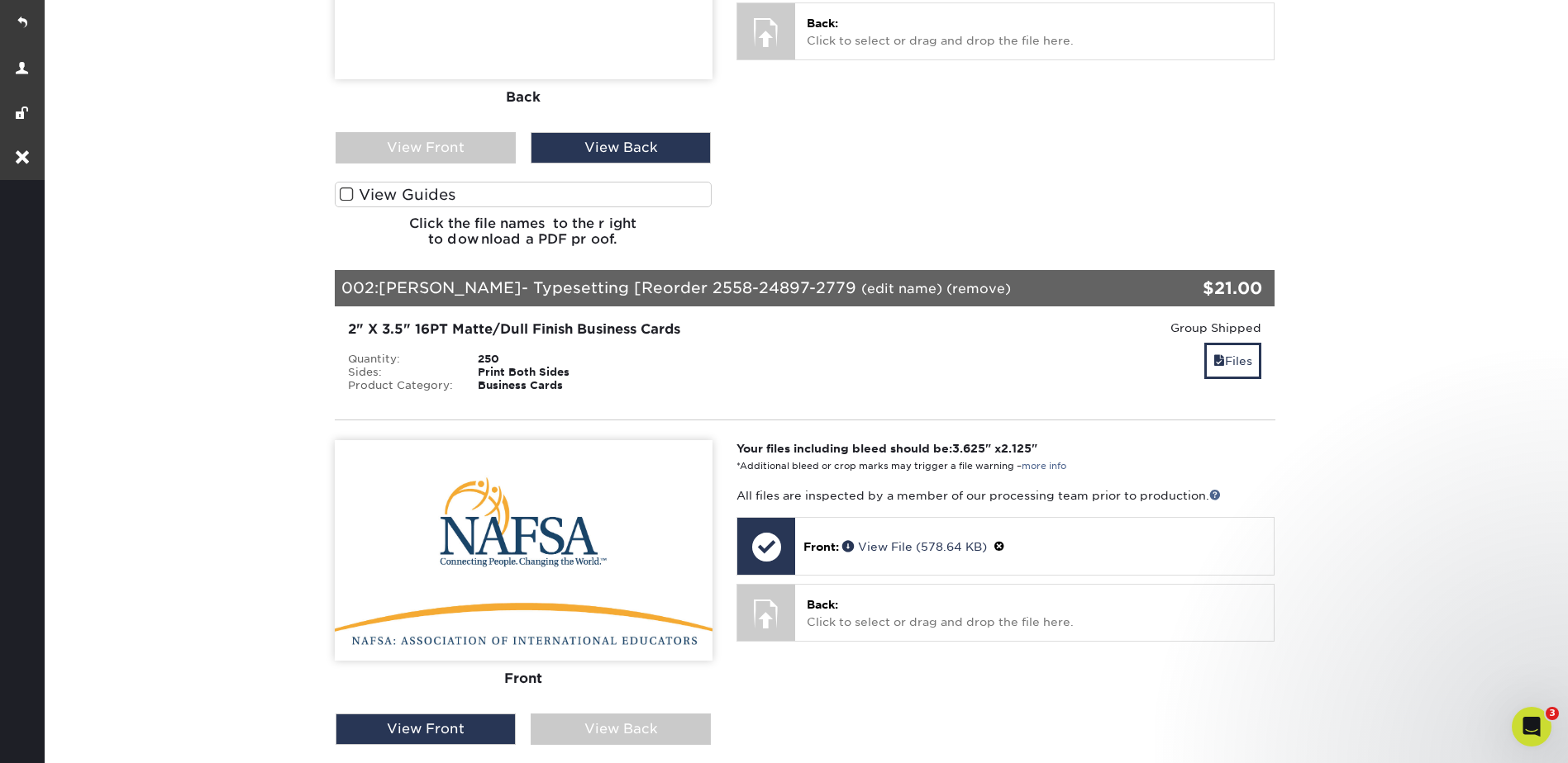
drag, startPoint x: 875, startPoint y: 259, endPoint x: 850, endPoint y: 260, distance: 25.0
click at [875, 281] on link "(edit name)" at bounding box center [902, 289] width 81 height 16
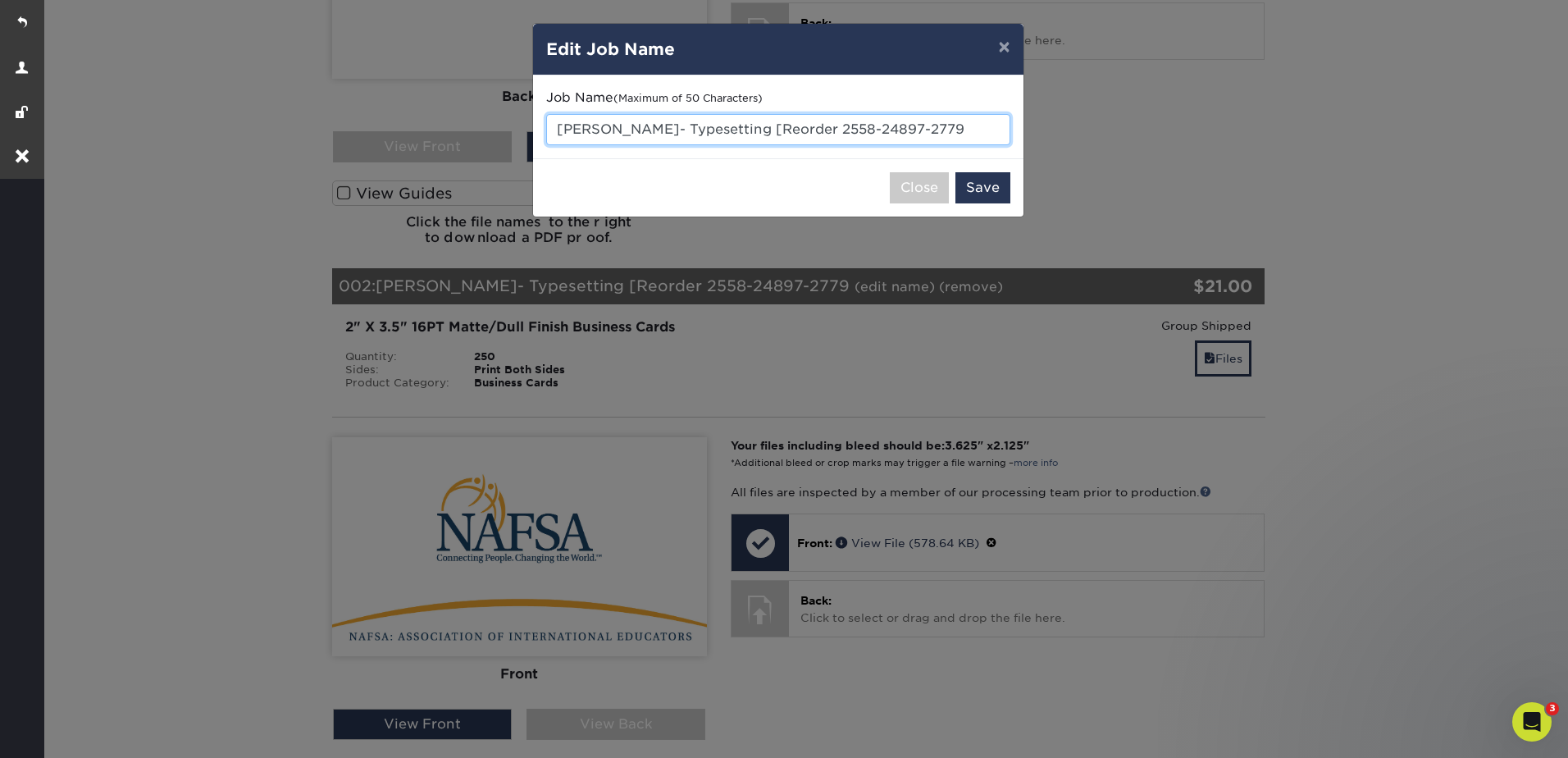
drag, startPoint x: 645, startPoint y: 126, endPoint x: 568, endPoint y: 122, distance: 77.1
click at [543, 122] on div "Job Name (Maximum of 50 Characters) Brenda Eribo- Typesetting [Reorder 2558-248…" at bounding box center [778, 116] width 490 height 83
paste input "Christine Mi"
type input "Christine Miller - typesetting"
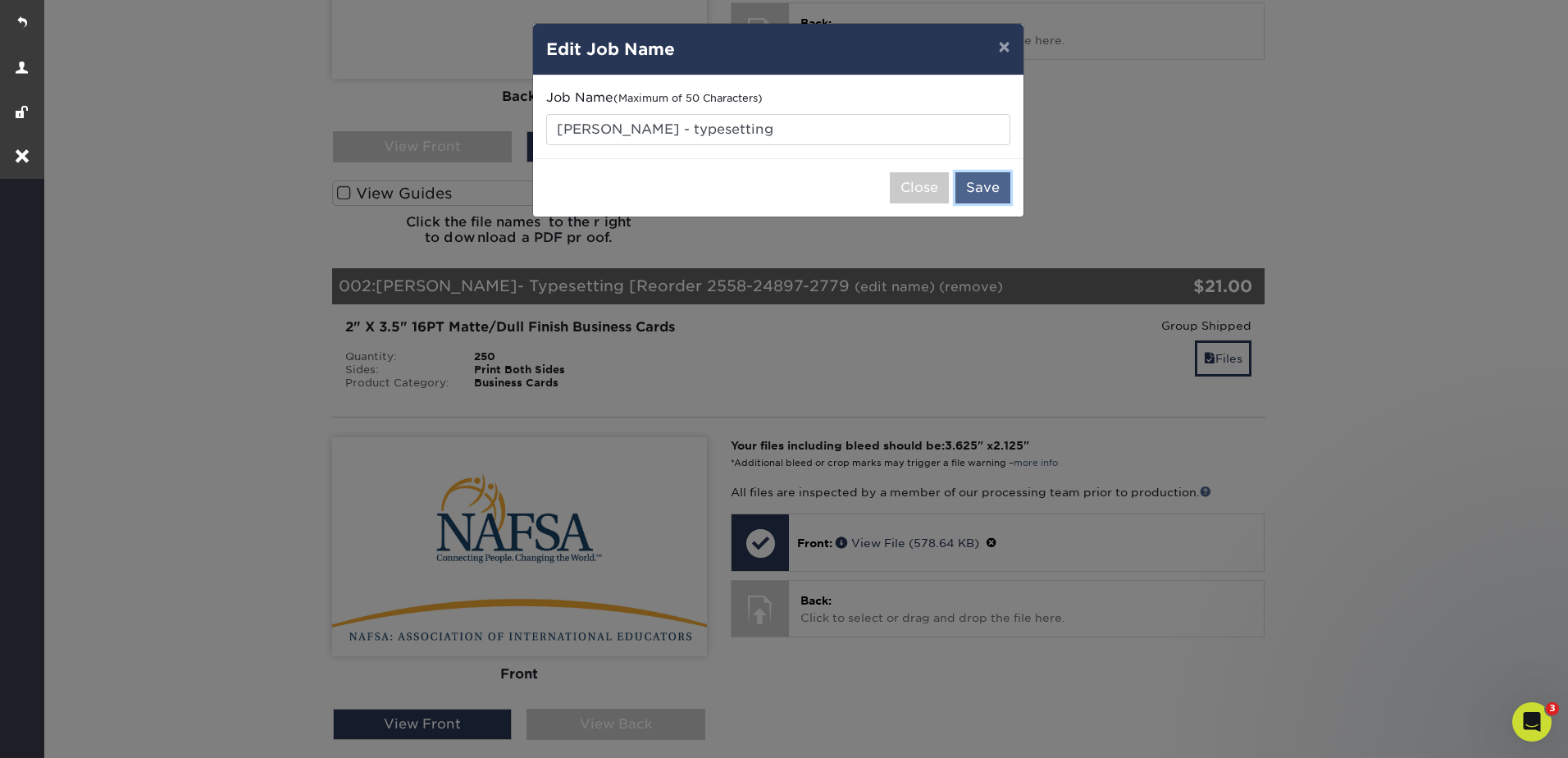
click at [976, 180] on button "Save" at bounding box center [983, 188] width 55 height 31
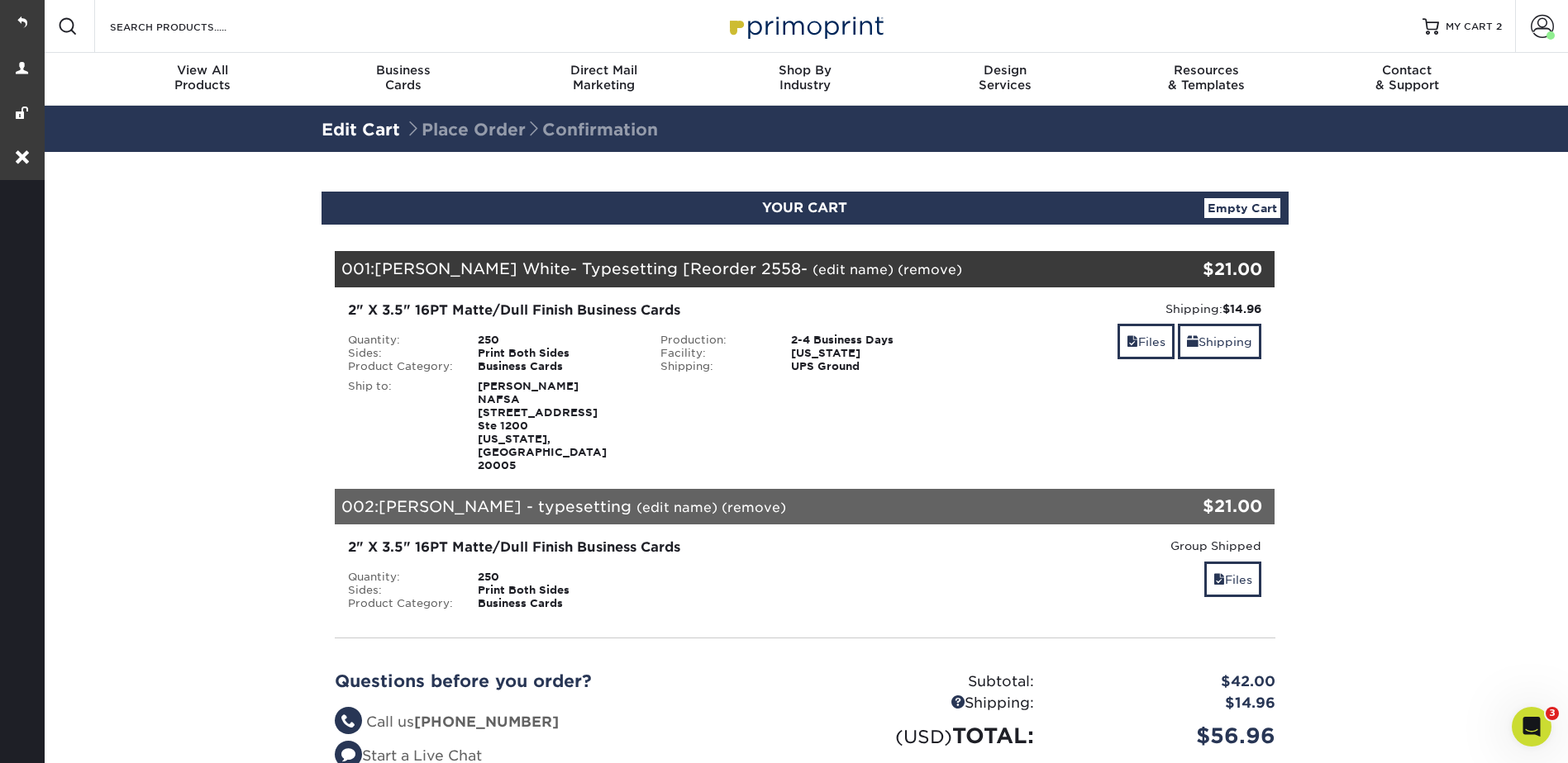
click at [841, 266] on link "(edit name)" at bounding box center [853, 270] width 81 height 16
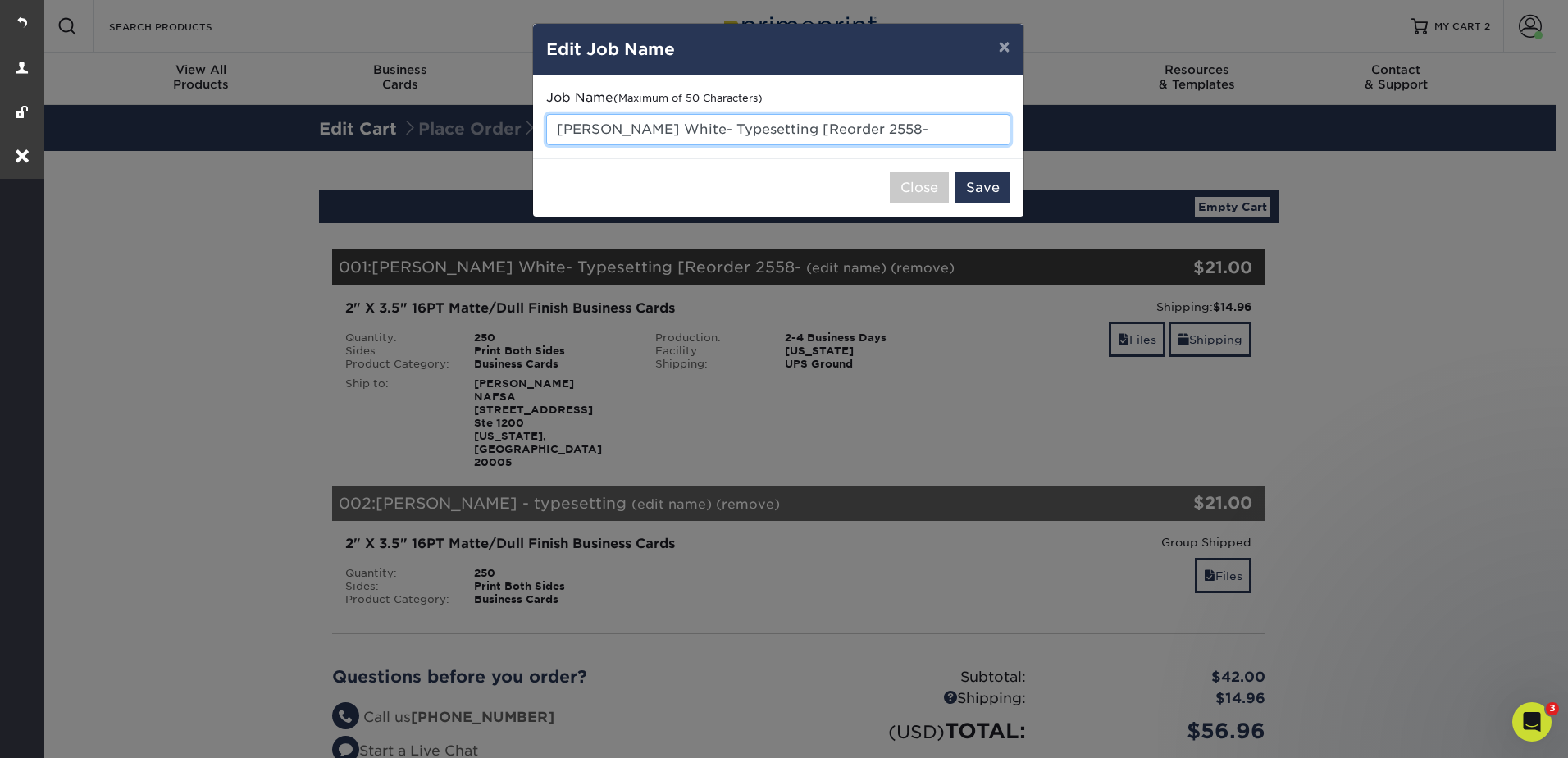
drag, startPoint x: 934, startPoint y: 127, endPoint x: 542, endPoint y: 136, distance: 392.1
click at [542, 136] on div "Job Name (Maximum of 50 Characters) Caroline Donovon White- Typesetting [Reorde…" at bounding box center [778, 116] width 490 height 83
type input "Niki Ndebele - typesetting"
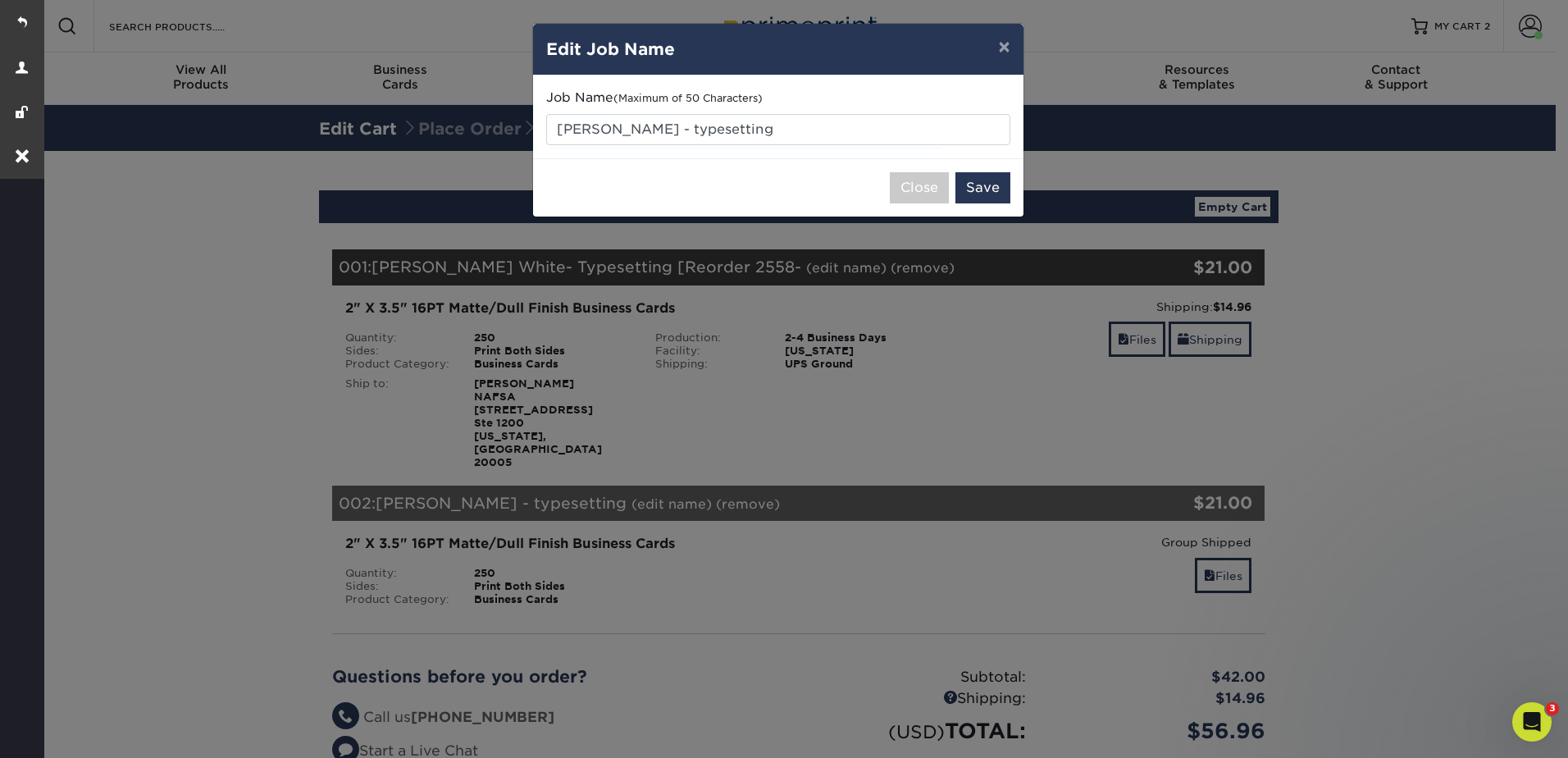
click at [995, 170] on div "Close Save" at bounding box center [778, 187] width 490 height 59
click at [990, 185] on button "Save" at bounding box center [983, 188] width 55 height 31
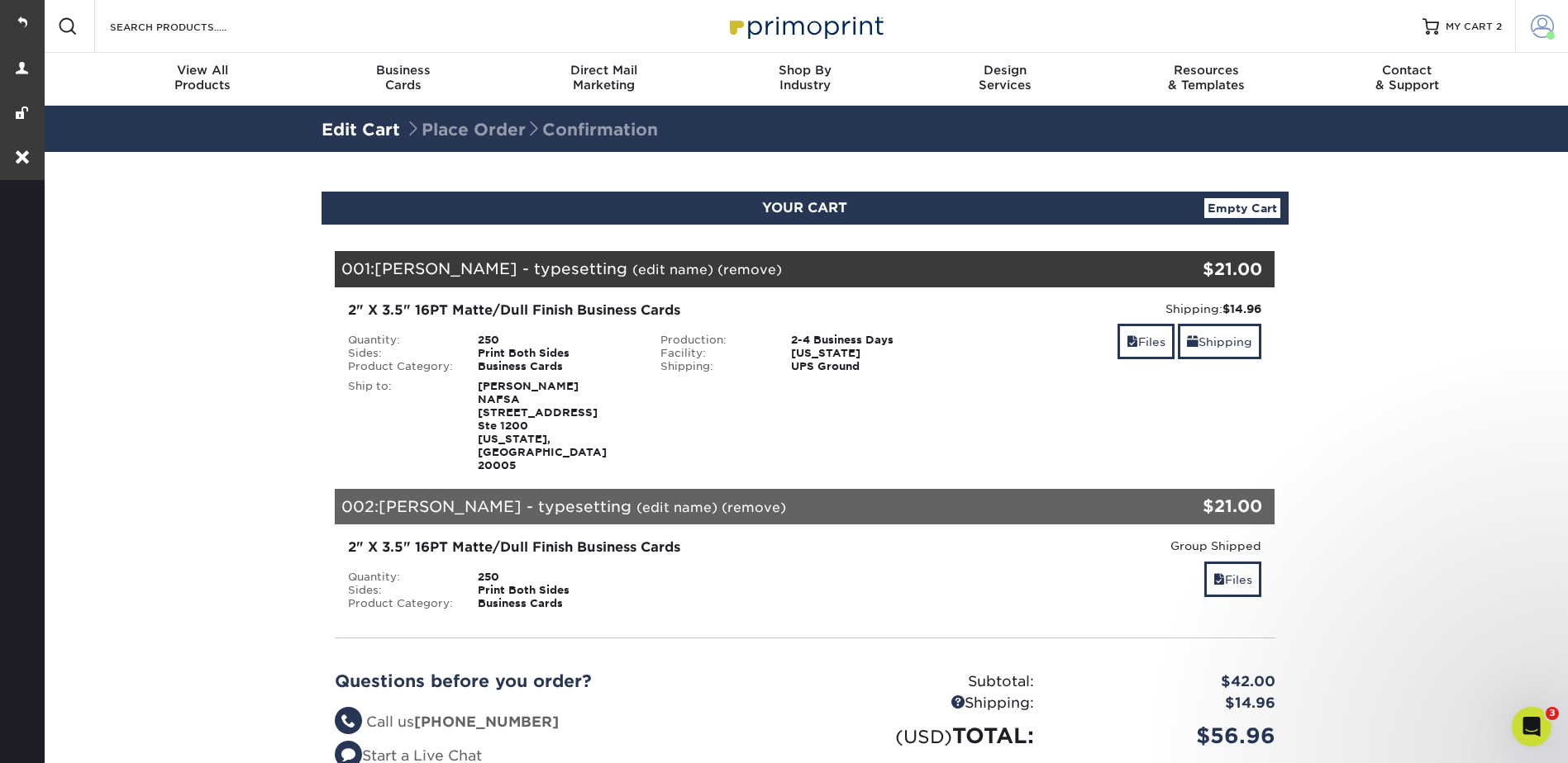
click at [1548, 10] on link "Account" at bounding box center [1541, 27] width 53 height 53
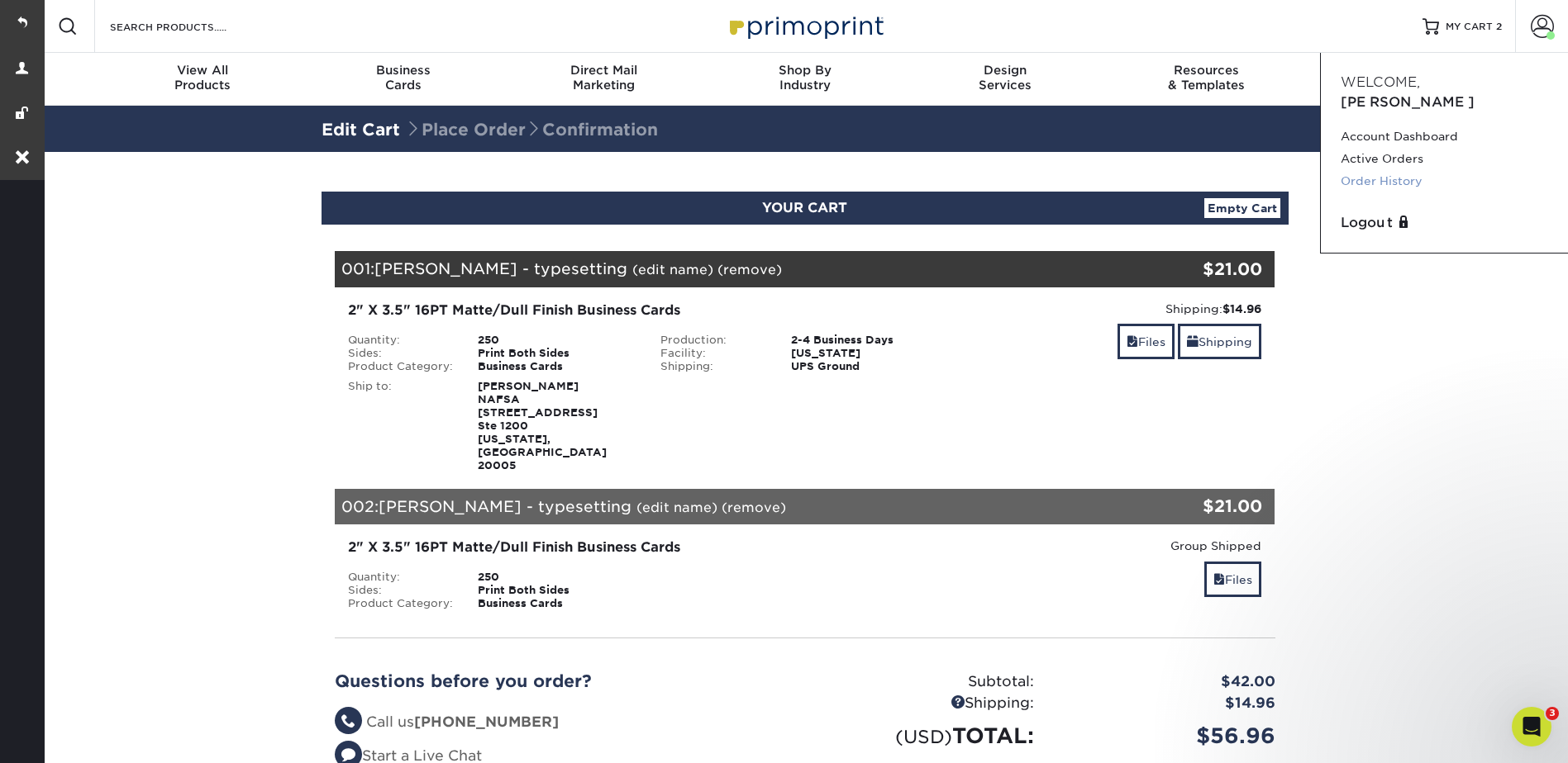
click at [1388, 170] on link "Order History" at bounding box center [1443, 181] width 207 height 23
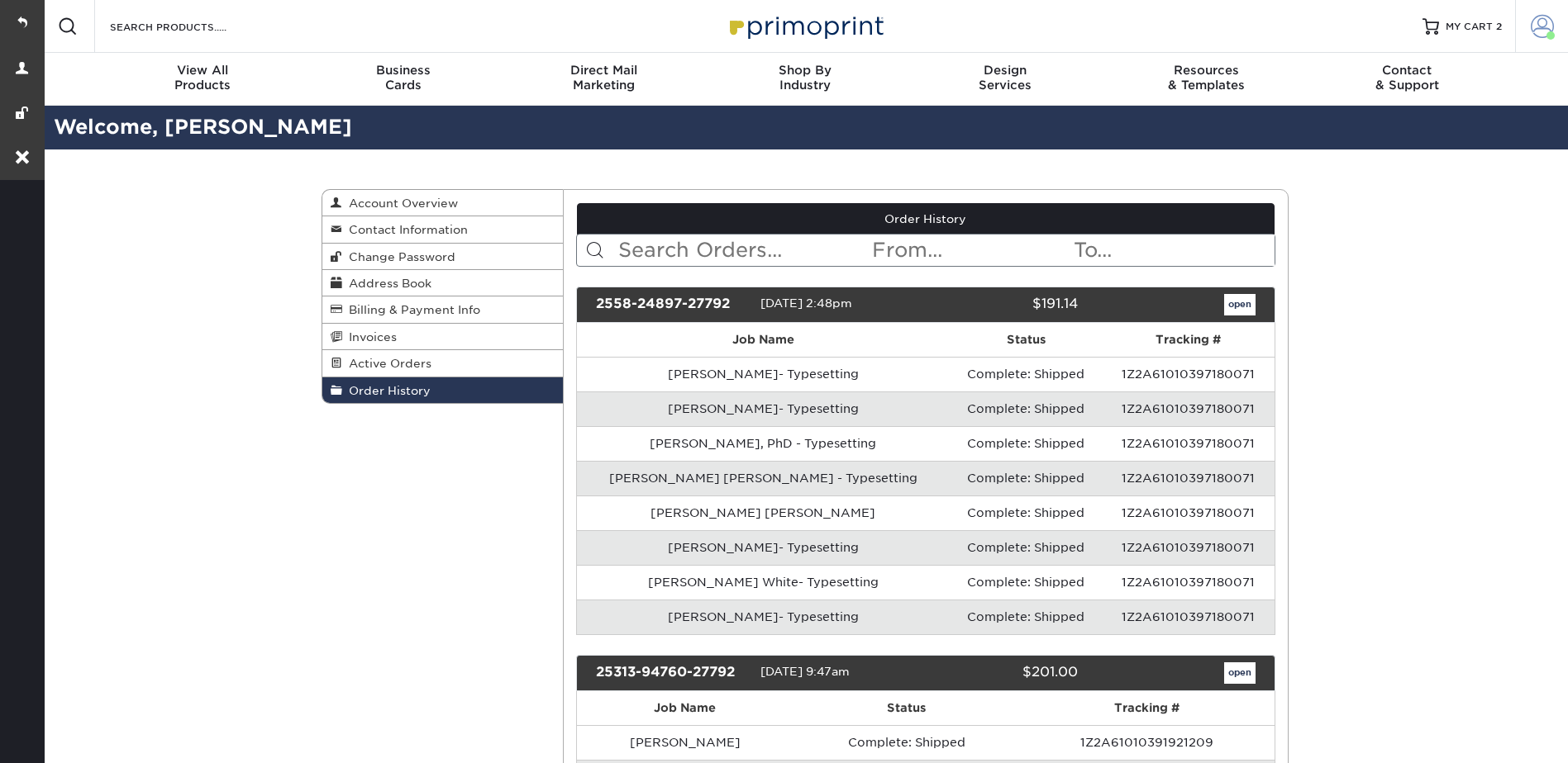
click at [1531, 16] on span at bounding box center [1542, 27] width 24 height 24
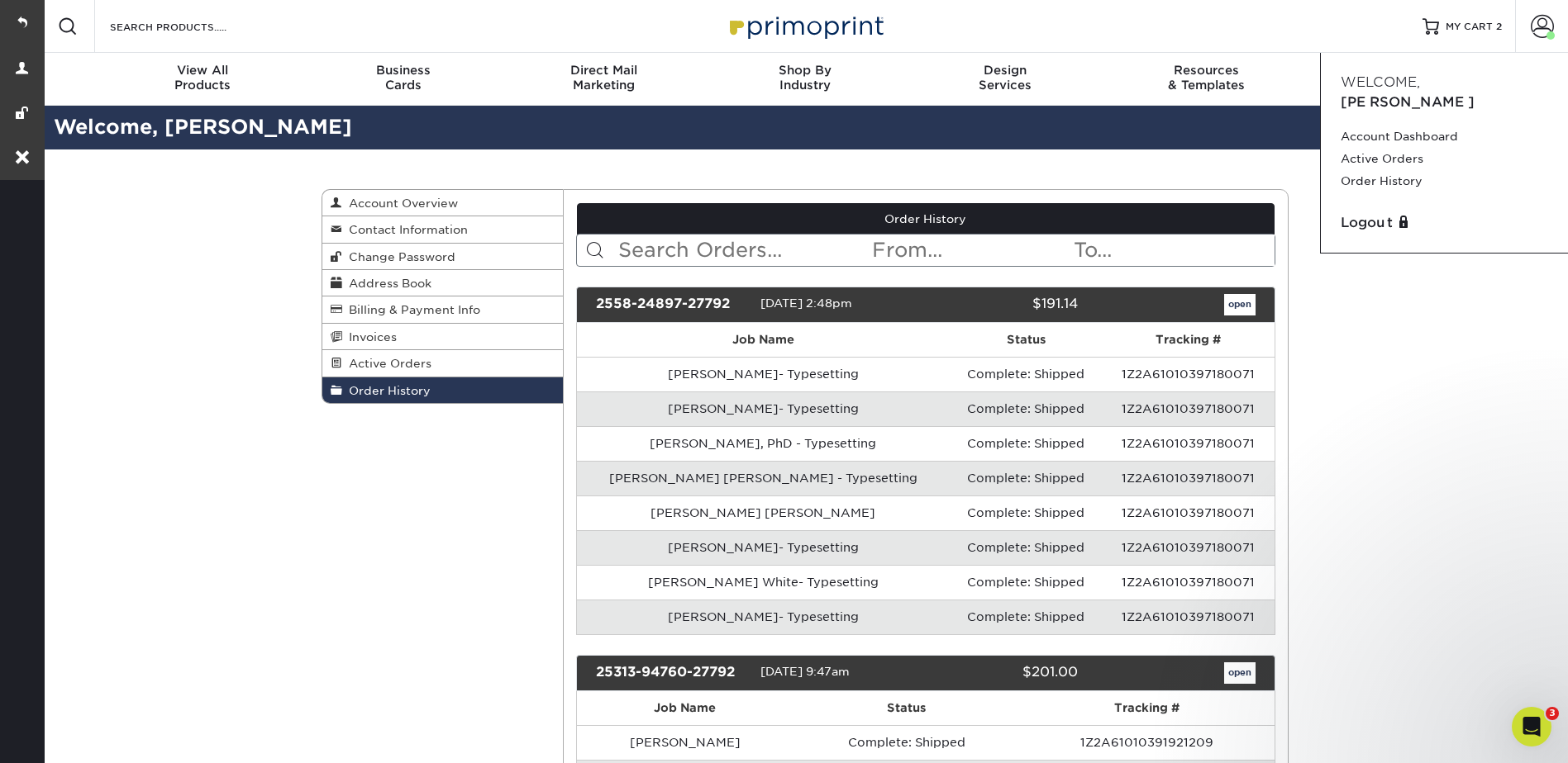
drag, startPoint x: 22, startPoint y: 21, endPoint x: 46, endPoint y: 5, distance: 28.8
click at [22, 21] on link at bounding box center [22, 22] width 44 height 44
